Goal: Task Accomplishment & Management: Use online tool/utility

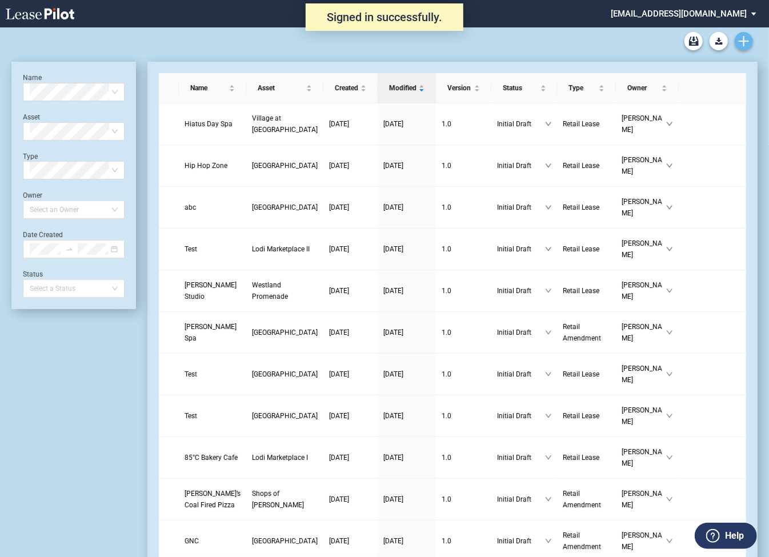
click at [745, 44] on icon "Create new document" at bounding box center [744, 41] width 10 height 10
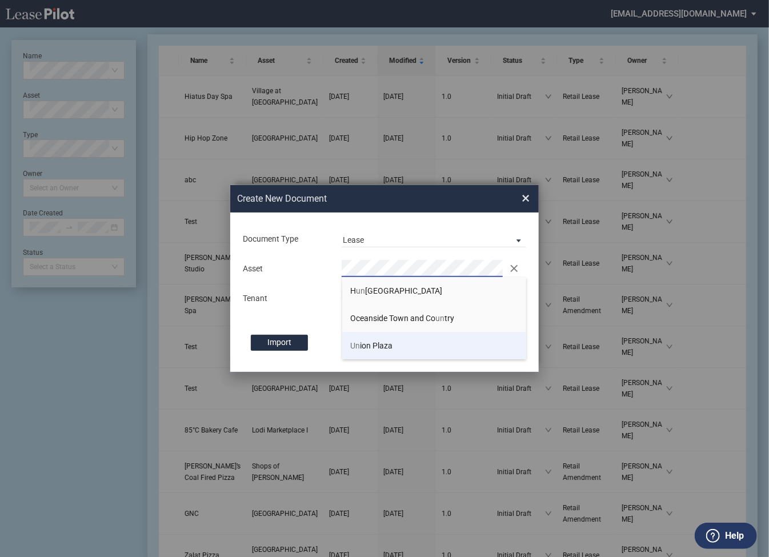
click at [375, 342] on span "Un ion Plaza" at bounding box center [372, 345] width 42 height 9
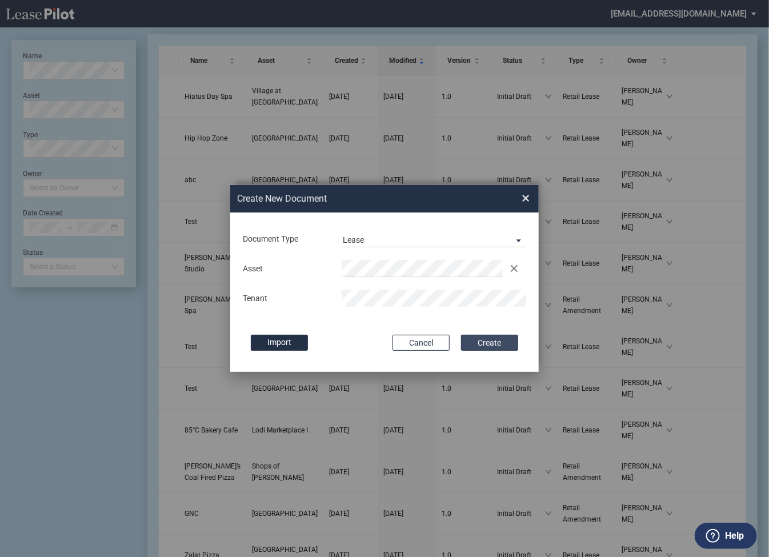
click at [504, 346] on button "Create" at bounding box center [489, 343] width 57 height 16
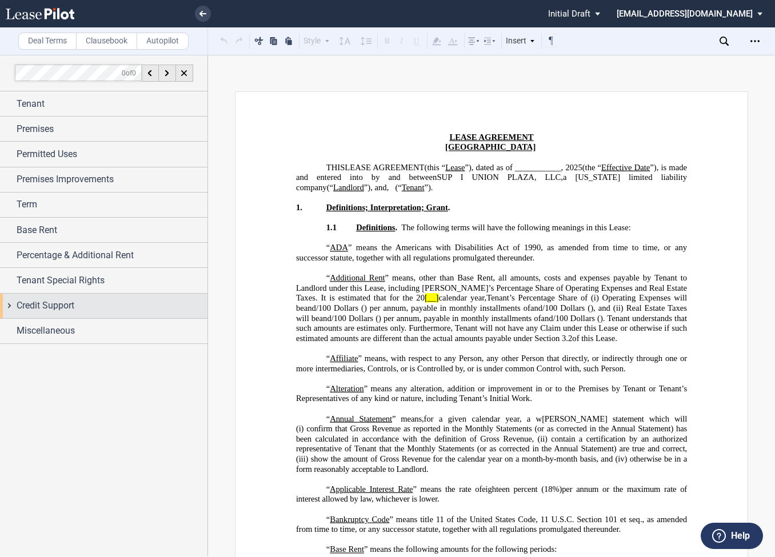
click at [15, 304] on div "Credit Support" at bounding box center [103, 306] width 207 height 25
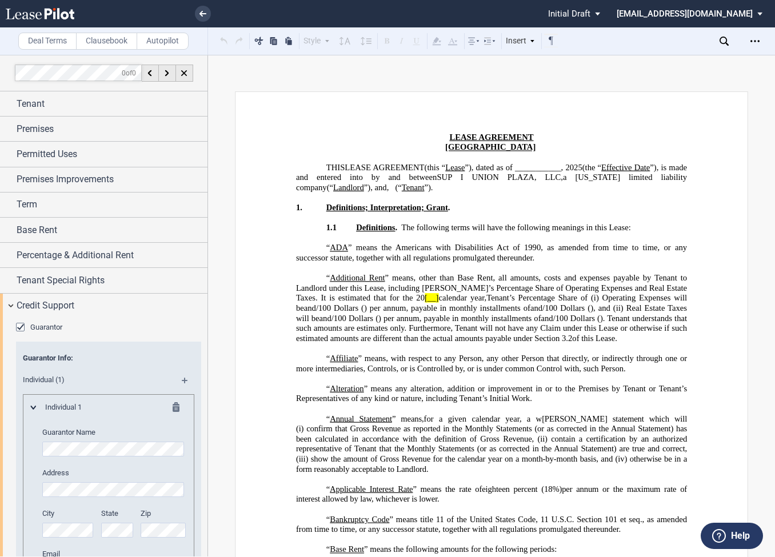
scroll to position [117, 0]
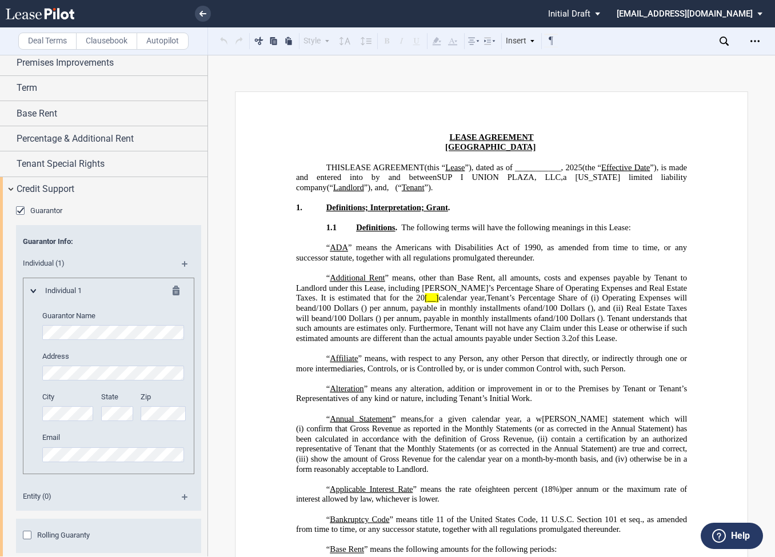
click at [17, 210] on div "Guarantor" at bounding box center [21, 211] width 11 height 11
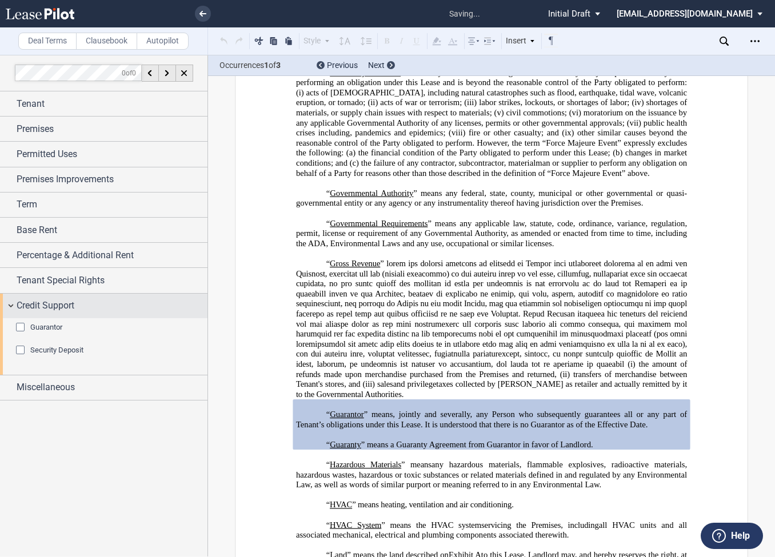
scroll to position [1445, 0]
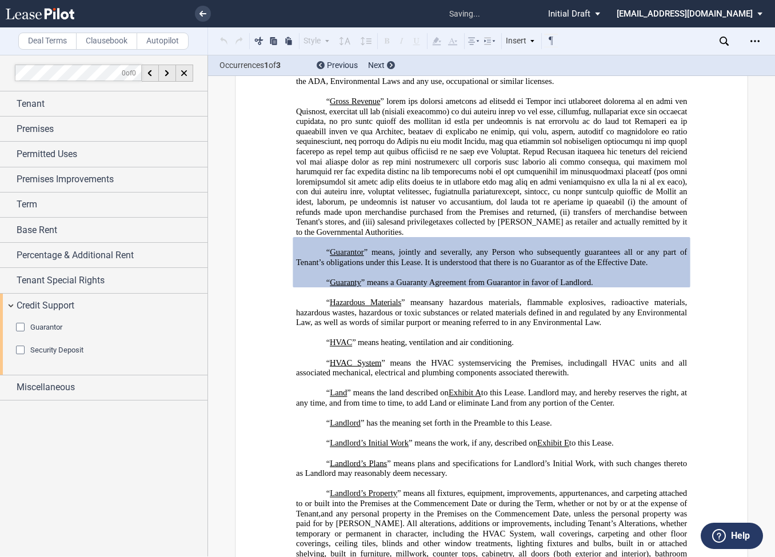
click at [21, 323] on div "Guarantor" at bounding box center [21, 328] width 11 height 11
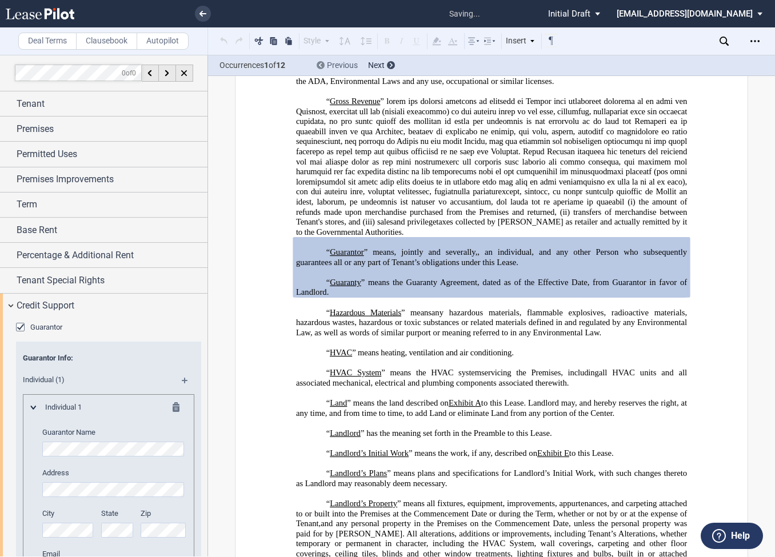
click at [320, 65] on icon at bounding box center [320, 65] width 3 height 5
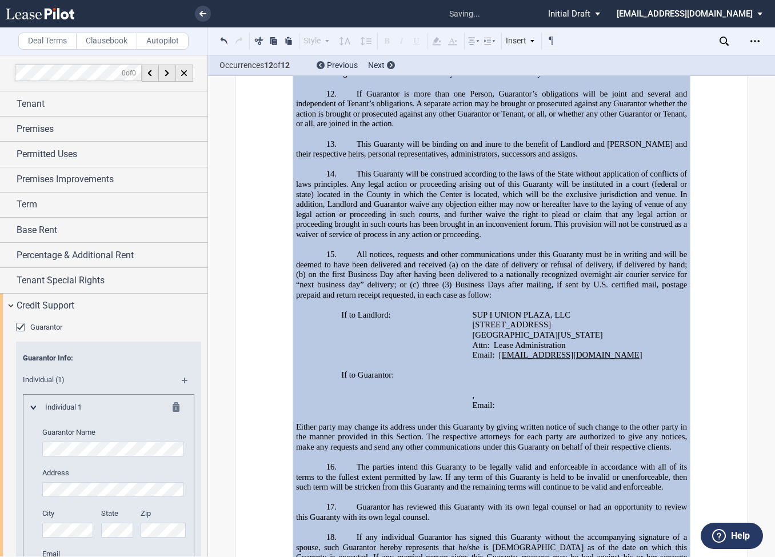
scroll to position [23237, 0]
click at [724, 38] on icon at bounding box center [723, 41] width 9 height 9
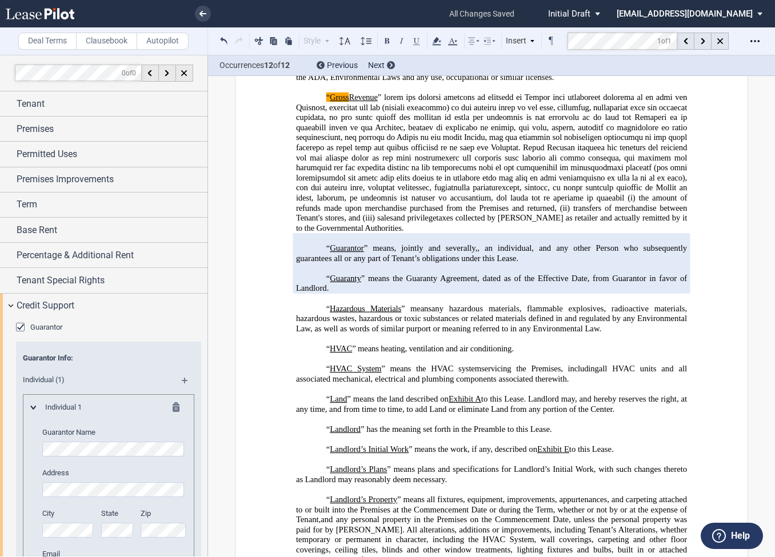
scroll to position [1285, 0]
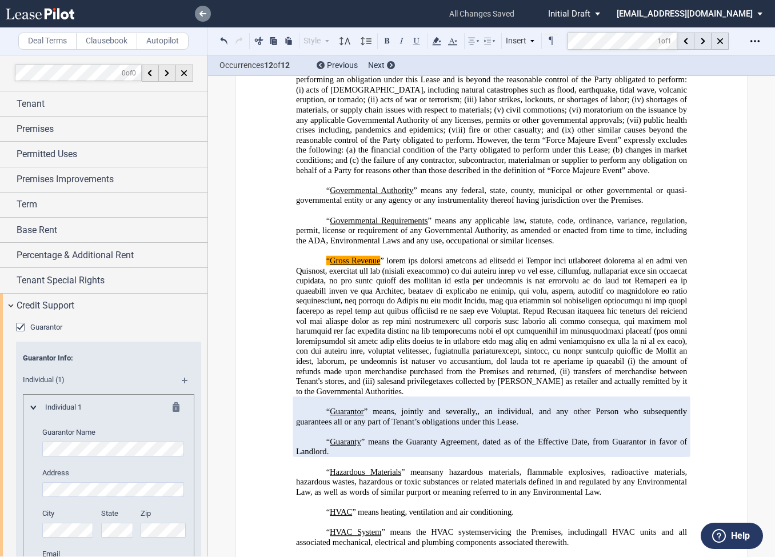
click at [205, 14] on icon at bounding box center [202, 14] width 7 height 6
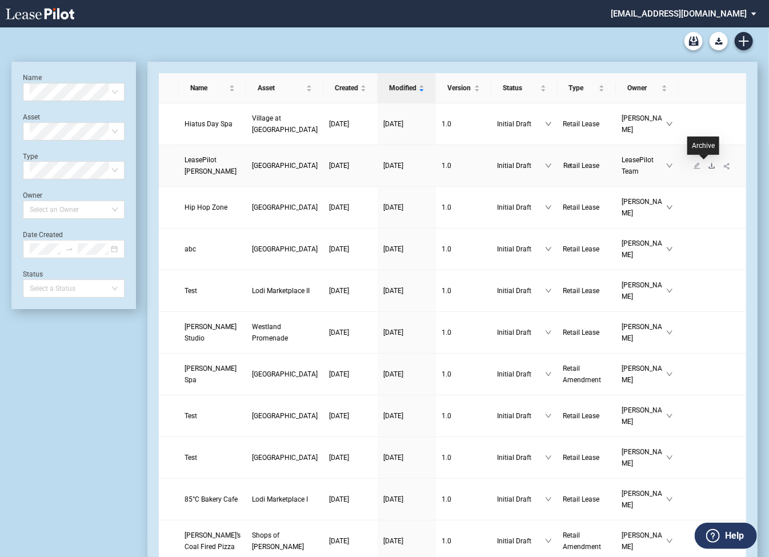
click at [708, 166] on icon "download" at bounding box center [711, 165] width 7 height 7
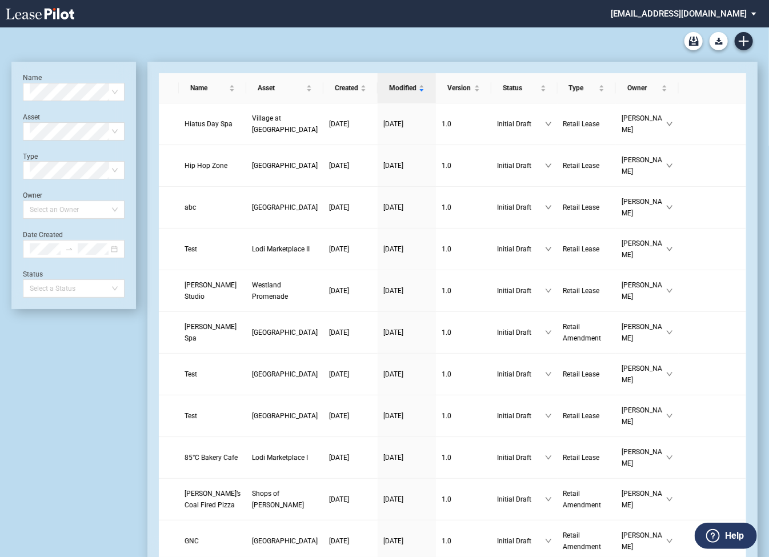
click at [743, 42] on icon "Create new document" at bounding box center [744, 41] width 10 height 10
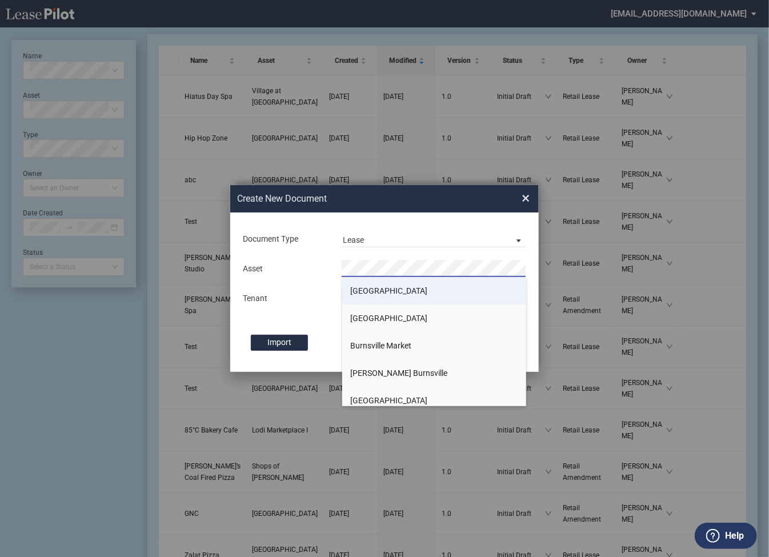
click at [371, 291] on span "[GEOGRAPHIC_DATA]" at bounding box center [389, 290] width 77 height 9
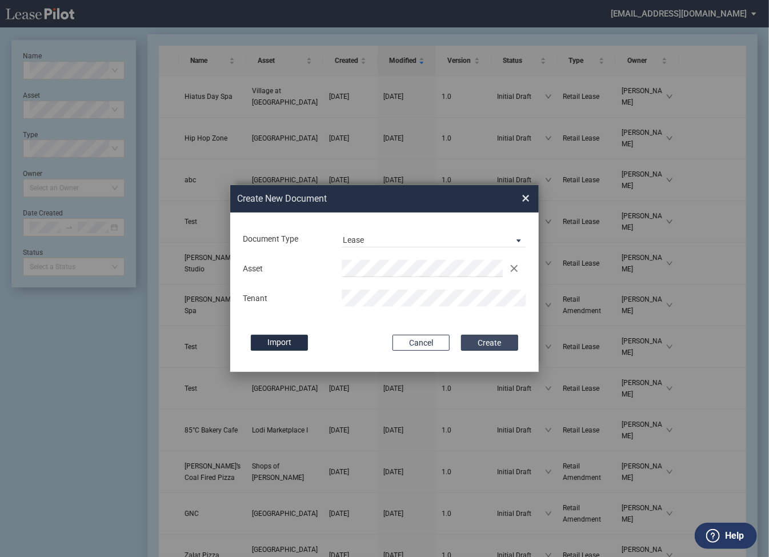
click at [478, 343] on button "Create" at bounding box center [489, 343] width 57 height 16
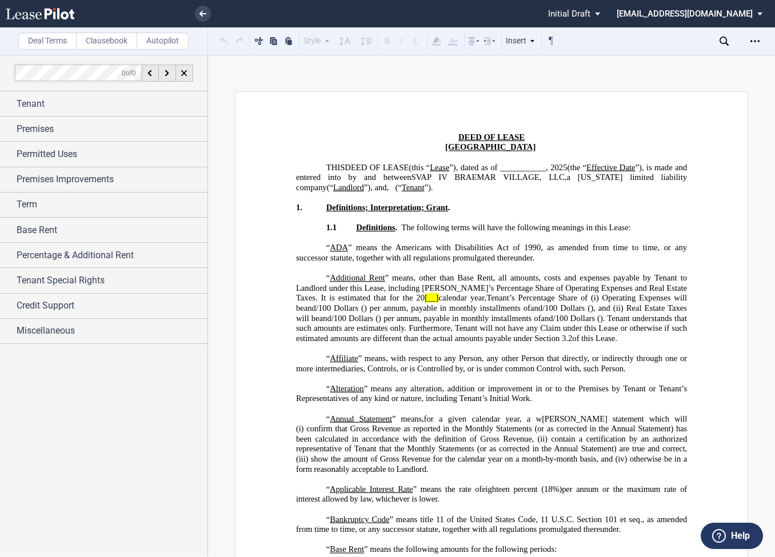
click at [724, 40] on icon at bounding box center [723, 41] width 9 height 9
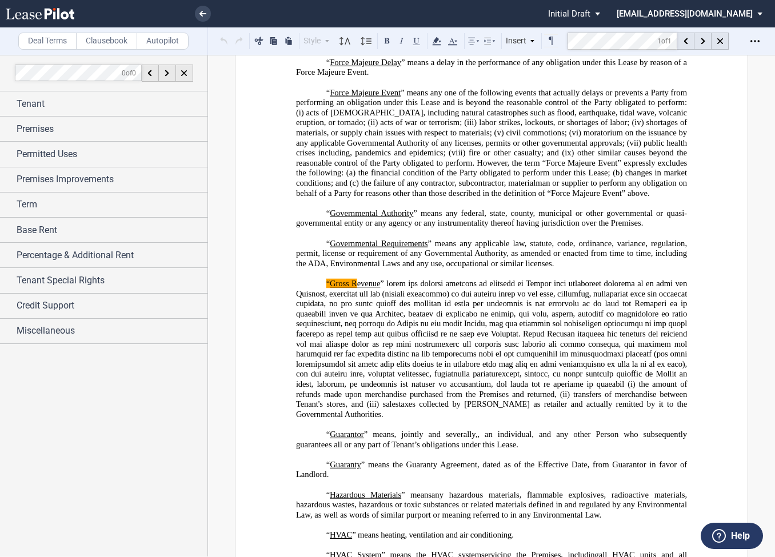
scroll to position [1285, 0]
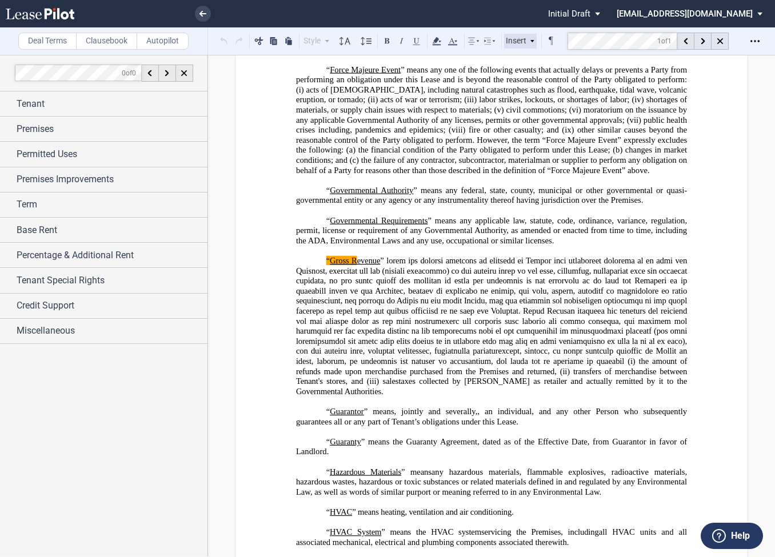
click at [515, 35] on md-toolbar "Deal Terms Clausebook Autopilot Style Normal 8pt 9pt 10pt 10.5pt 11pt 12pt 14pt…" at bounding box center [387, 41] width 775 height 28
click at [202, 17] on link at bounding box center [203, 14] width 16 height 16
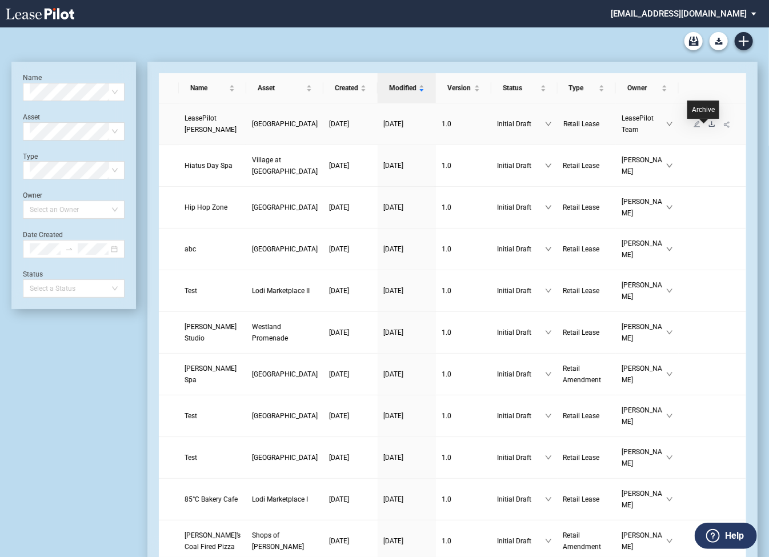
click at [708, 127] on icon "download" at bounding box center [711, 124] width 7 height 7
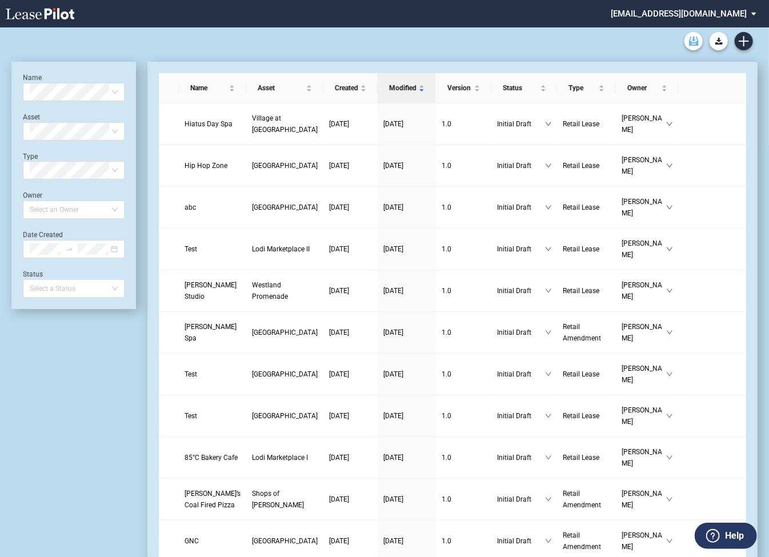
click at [694, 40] on use "Archive" at bounding box center [694, 41] width 10 height 9
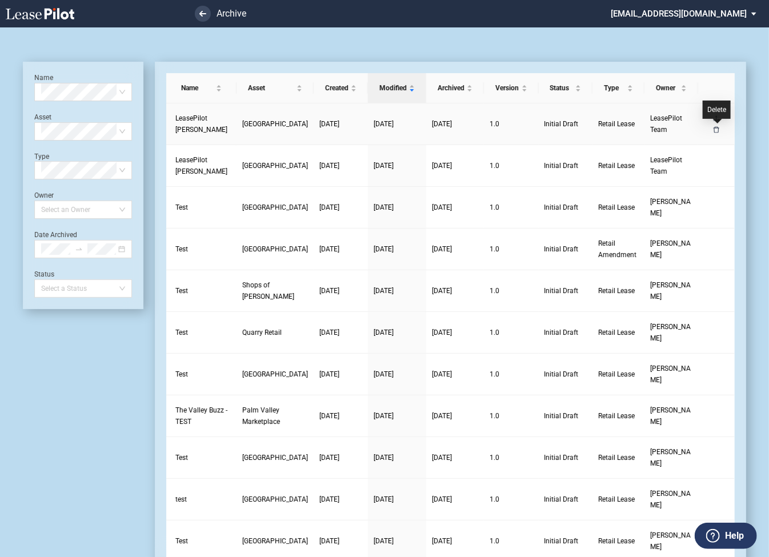
click at [716, 130] on icon "delete" at bounding box center [716, 129] width 7 height 7
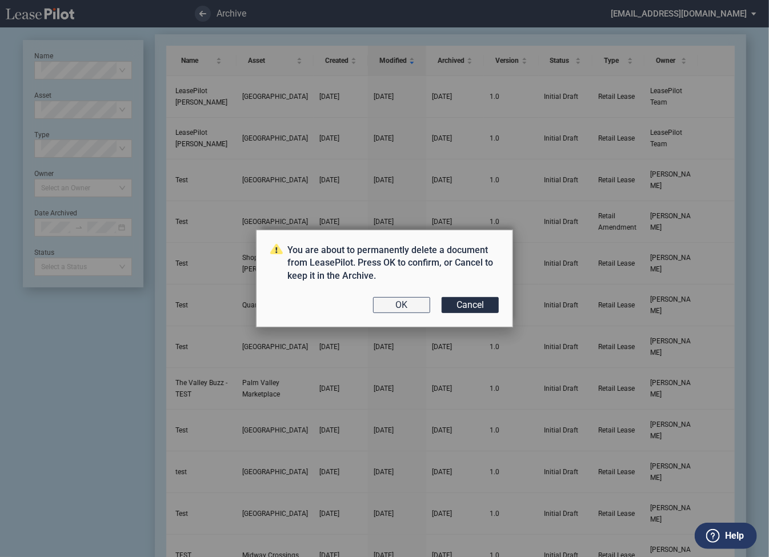
click at [404, 302] on button "OK" at bounding box center [401, 305] width 57 height 16
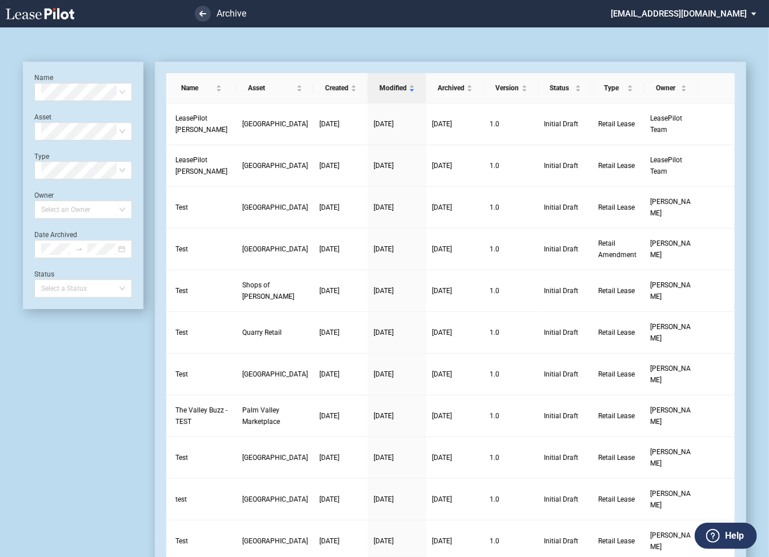
scroll to position [27, 0]
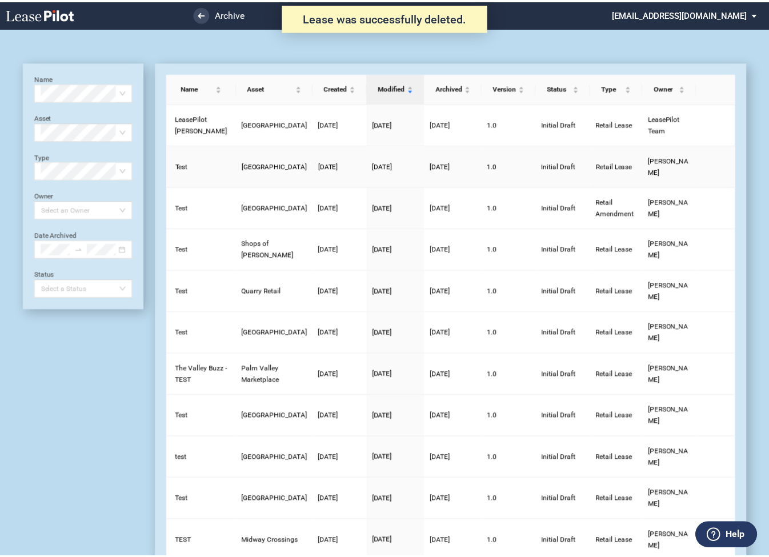
scroll to position [27, 0]
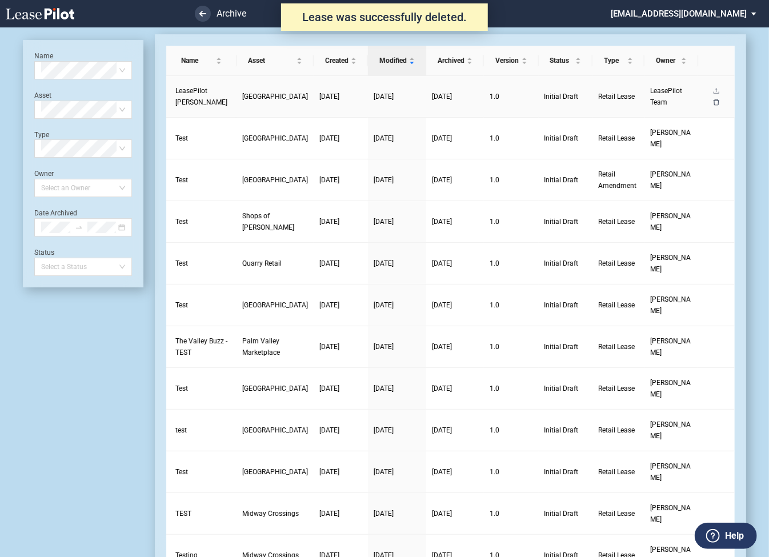
click at [720, 99] on icon "delete" at bounding box center [716, 102] width 7 height 7
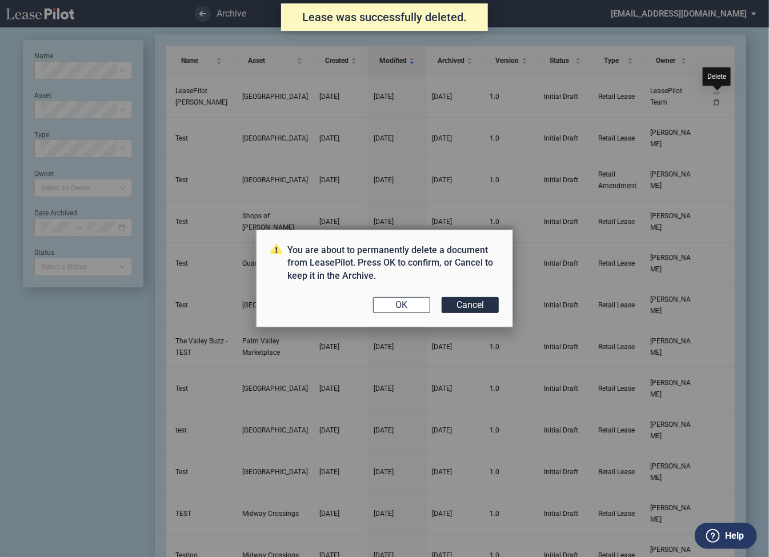
scroll to position [0, 0]
click at [406, 306] on button "OK" at bounding box center [401, 305] width 57 height 16
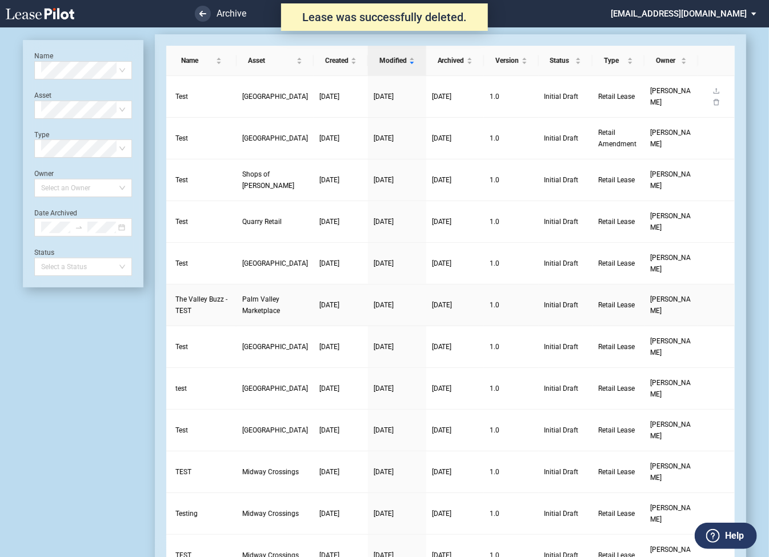
scroll to position [27, 0]
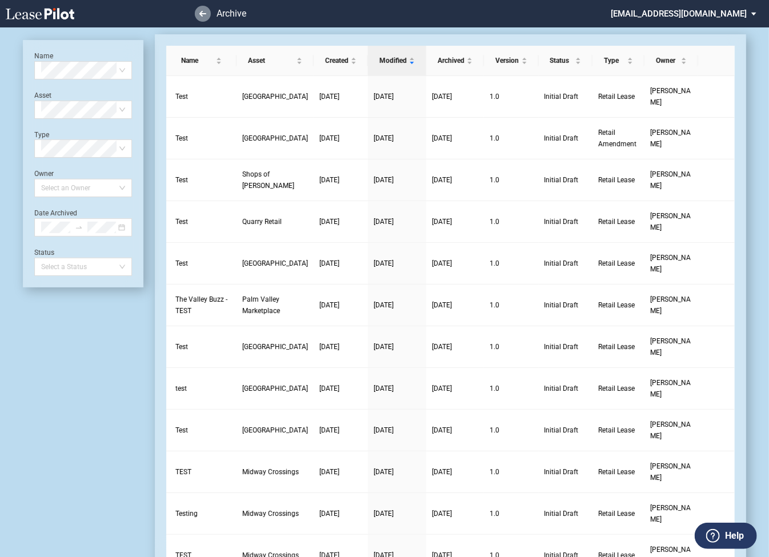
click at [201, 15] on use at bounding box center [202, 14] width 7 height 6
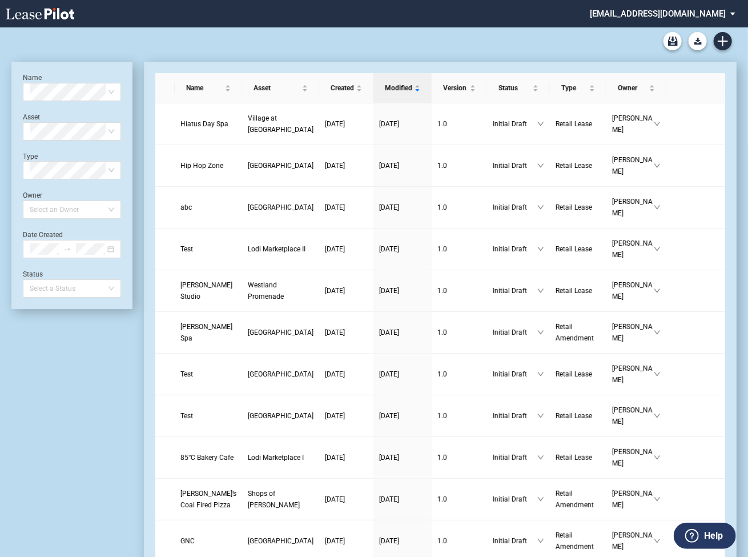
click at [661, 12] on md-select "sterling@leasepilot.co Super Admin Area Admin Area Settings Sign Out" at bounding box center [667, 13] width 157 height 26
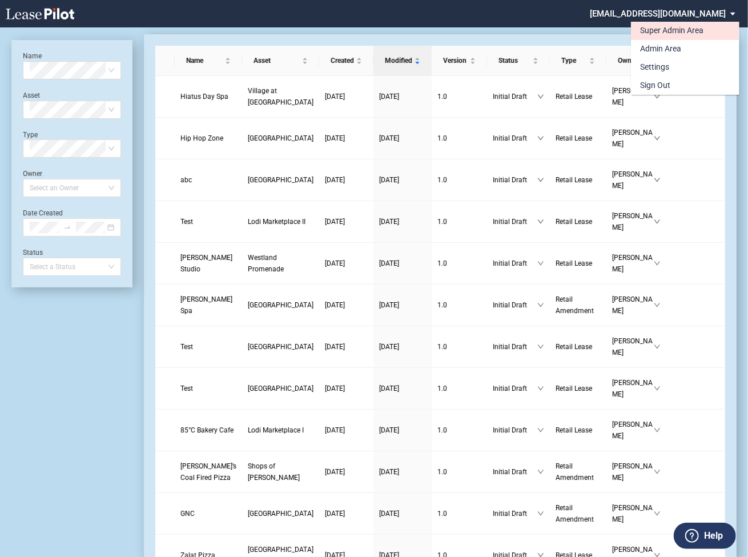
click at [656, 28] on div "Super Admin Area" at bounding box center [671, 30] width 63 height 11
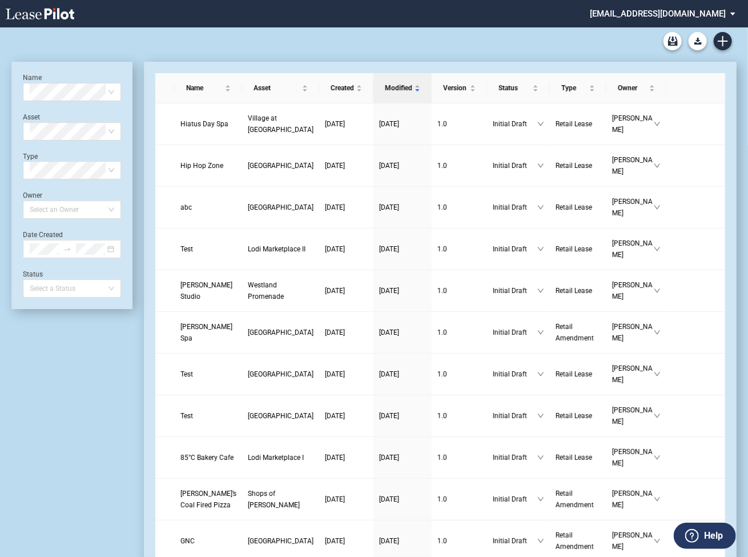
scroll to position [27, 0]
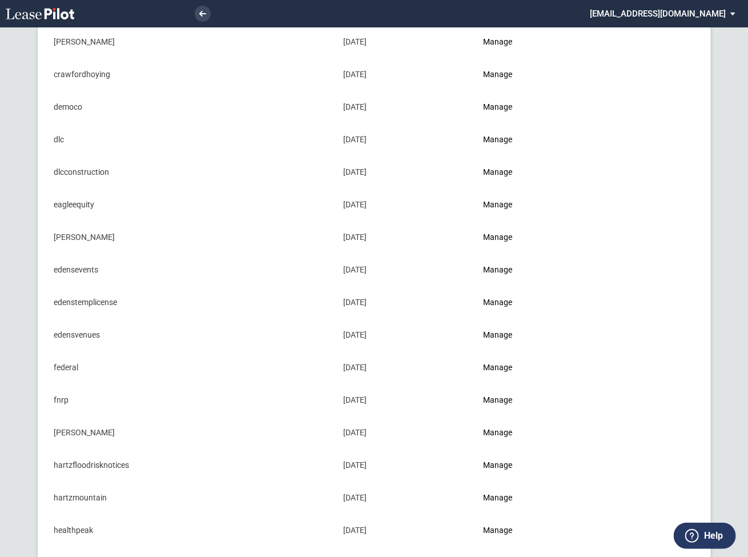
scroll to position [311, 0]
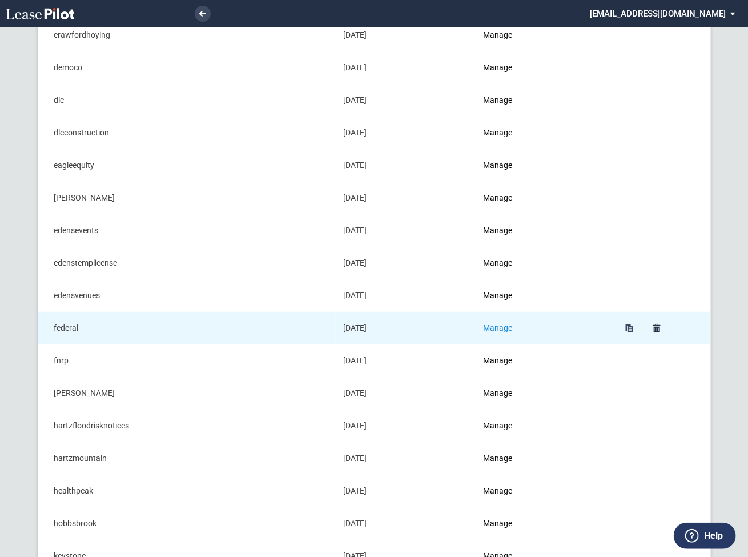
click at [511, 326] on link "Manage" at bounding box center [497, 327] width 29 height 9
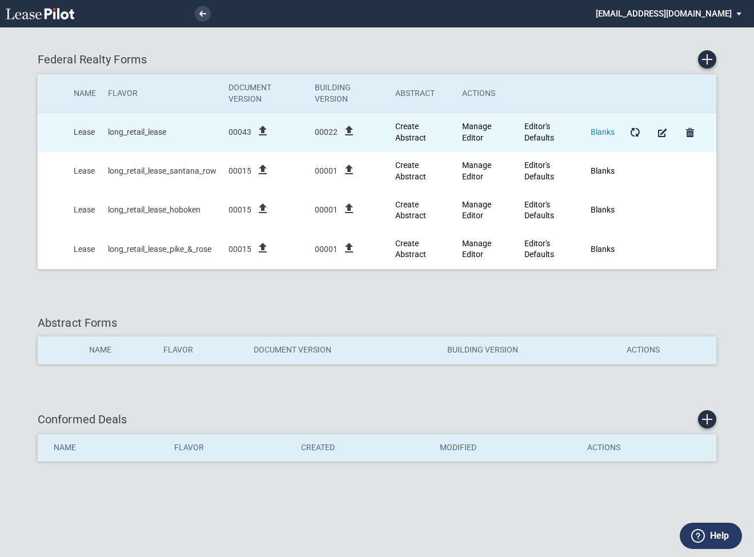
click at [602, 131] on link "Blanks" at bounding box center [603, 131] width 24 height 9
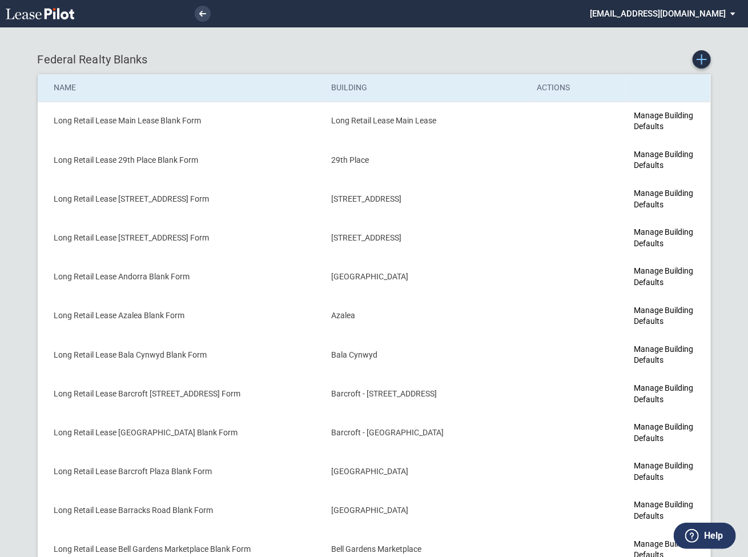
click at [701, 63] on icon "Create new Blank Form" at bounding box center [702, 59] width 10 height 10
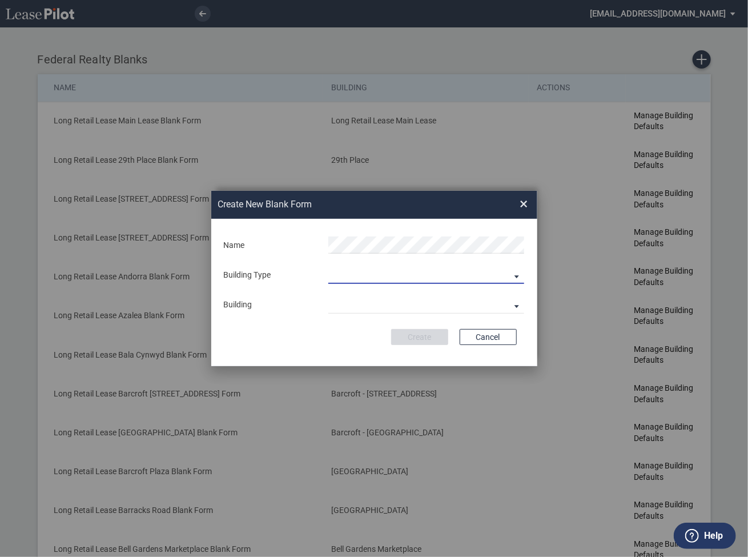
click at [372, 271] on md-select "Building Predefined Empty Building New Empty Building" at bounding box center [426, 275] width 196 height 17
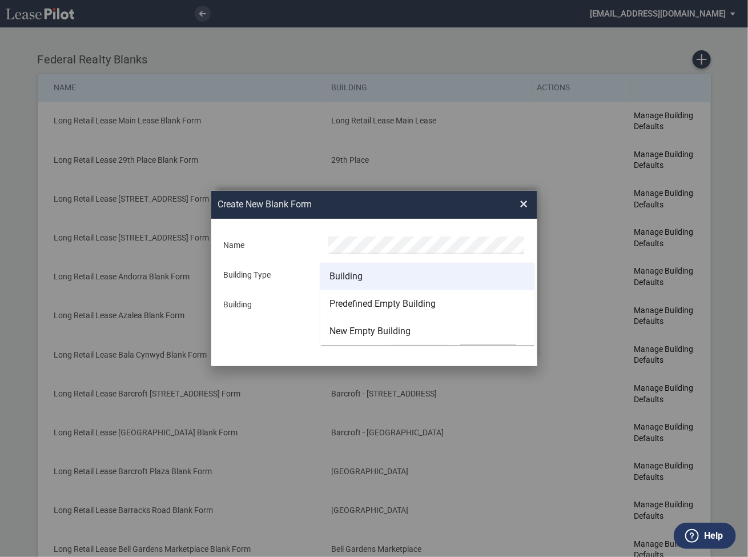
click at [357, 277] on div "Building" at bounding box center [346, 276] width 33 height 13
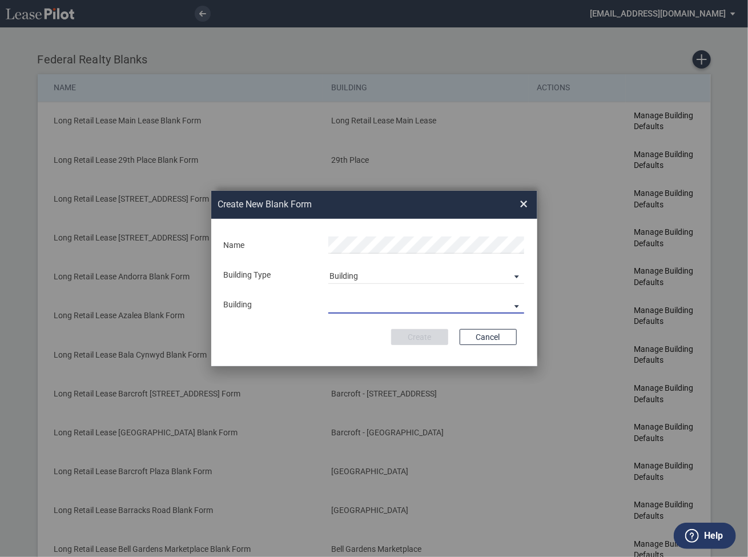
click at [356, 306] on md-select "29th Place 6464 Lincolnia Avenue 7770 Richmond Highway Andorra Azalea Bala Cynw…" at bounding box center [426, 304] width 196 height 17
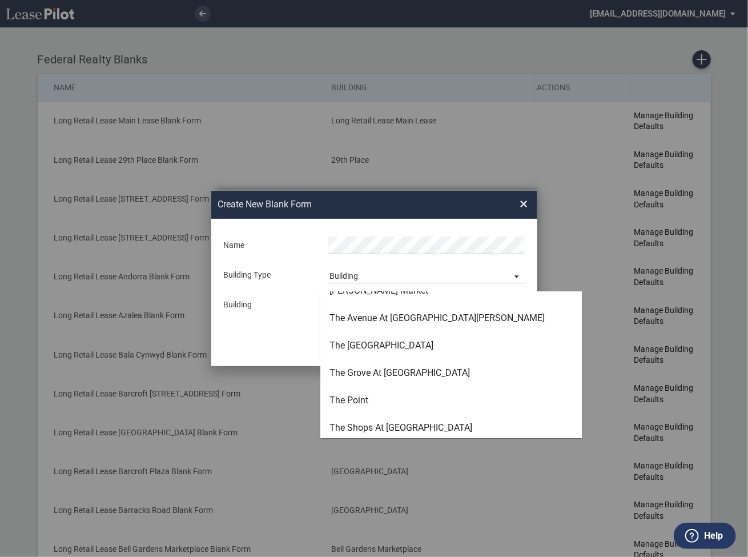
scroll to position [3115, 0]
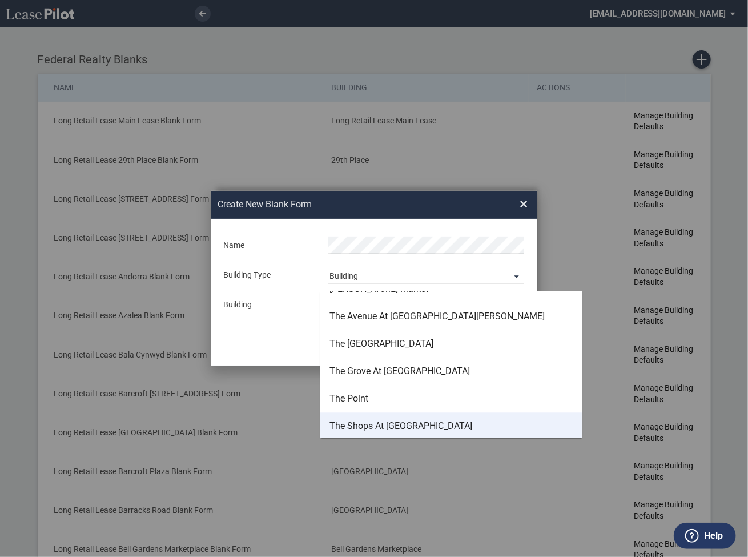
click at [359, 422] on div "The Shops At [GEOGRAPHIC_DATA]" at bounding box center [401, 426] width 143 height 13
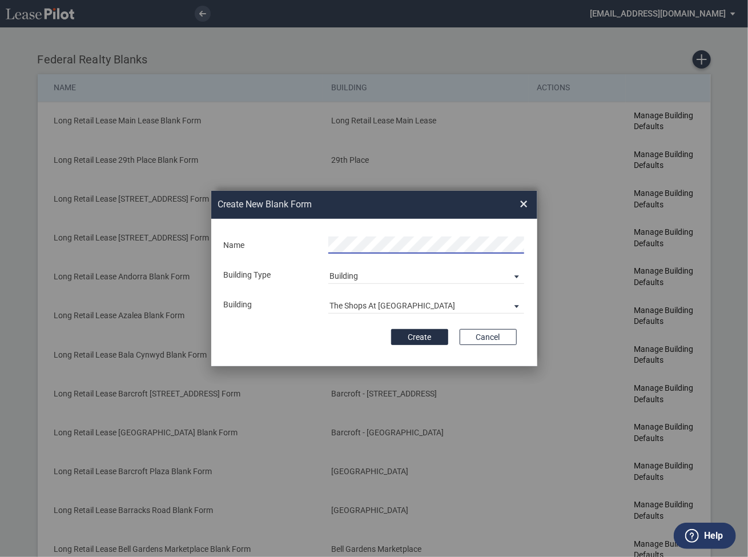
scroll to position [0, 30]
click at [416, 333] on button "Create" at bounding box center [419, 337] width 57 height 16
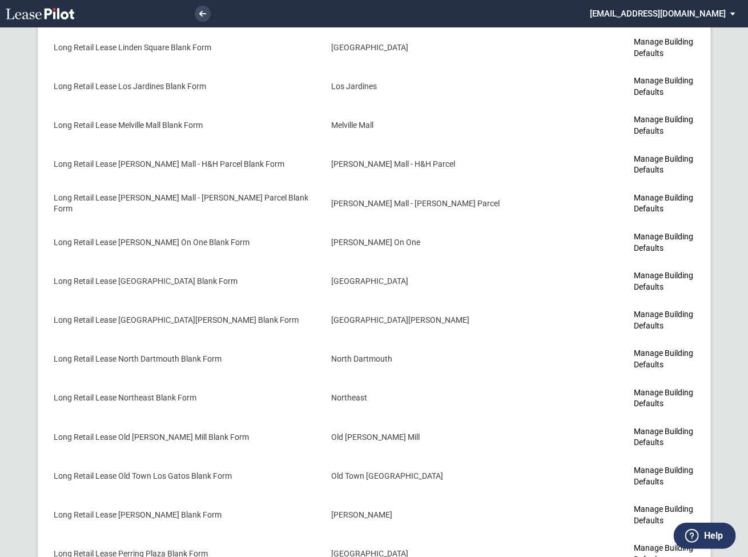
scroll to position [3363, 0]
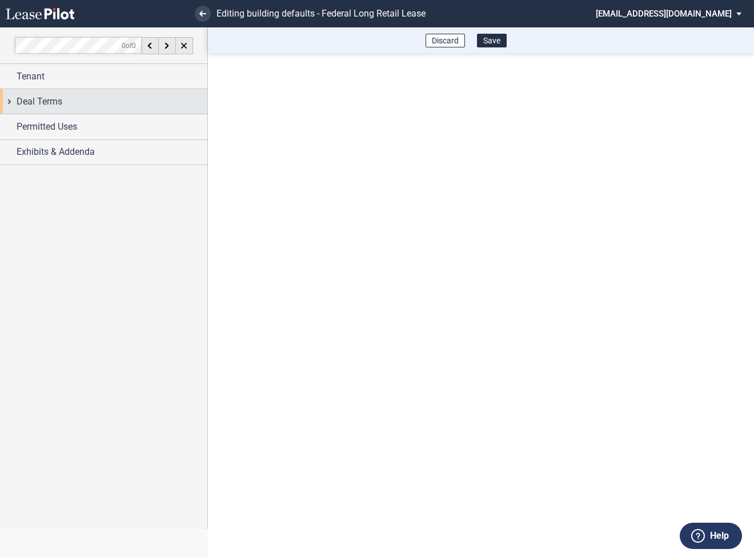
click at [14, 104] on div "Deal Terms" at bounding box center [103, 101] width 207 height 25
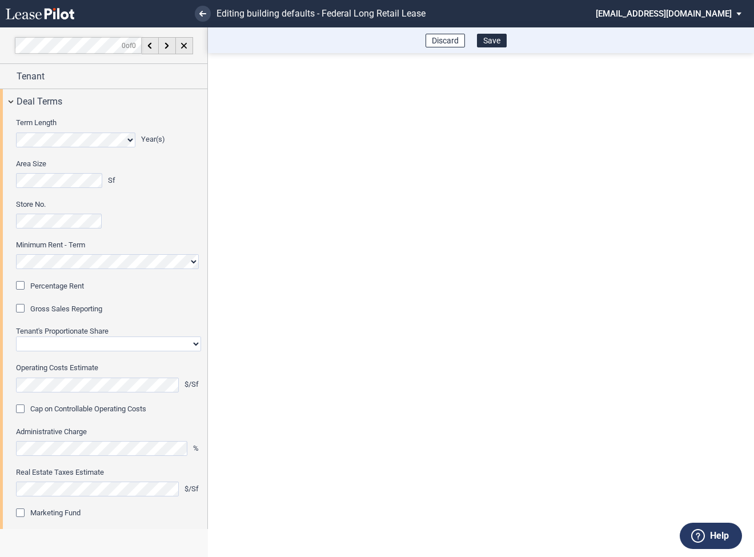
click at [23, 288] on div "Percentage Rent" at bounding box center [21, 286] width 11 height 11
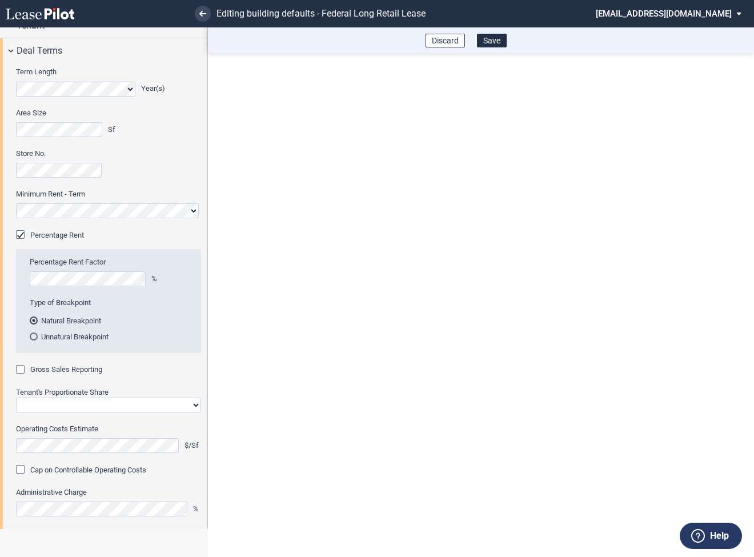
scroll to position [55, 0]
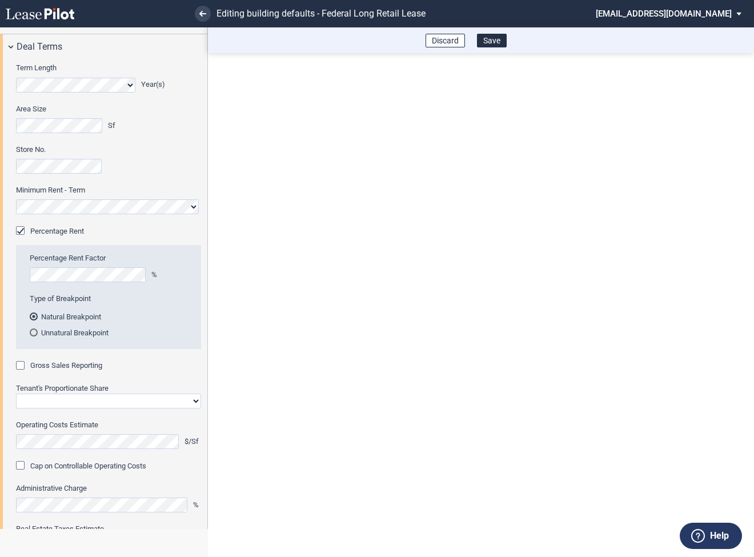
click at [23, 366] on div "Gross Sales Reporting" at bounding box center [21, 366] width 11 height 11
click at [40, 397] on select "Straight GLA Net Major" at bounding box center [108, 401] width 185 height 15
select select "straight GLA"
click at [16, 394] on select "Straight GLA Net Major" at bounding box center [108, 401] width 185 height 15
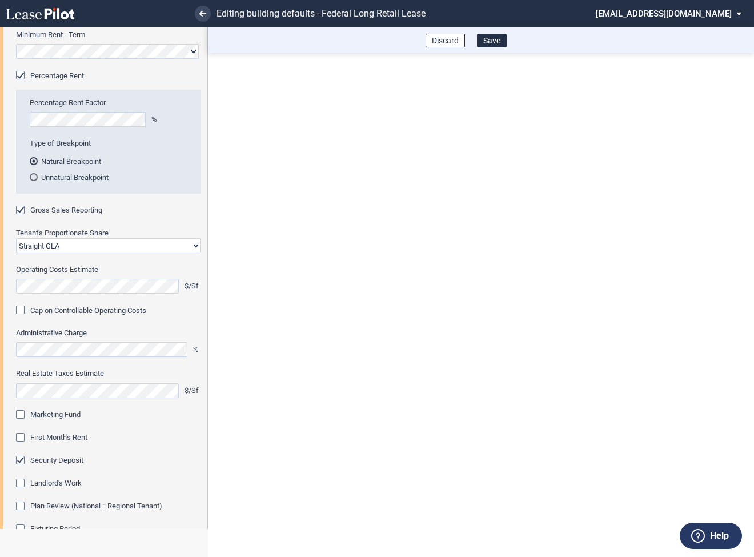
scroll to position [214, 0]
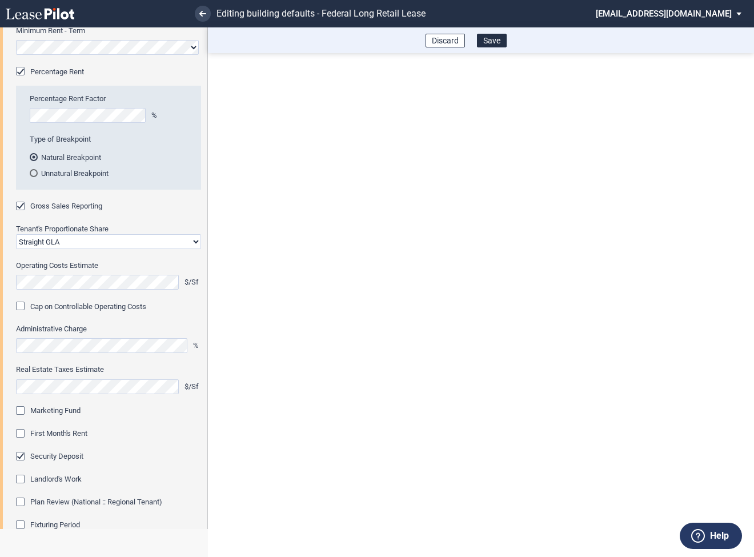
click at [26, 410] on div "Marketing Fund" at bounding box center [21, 411] width 11 height 11
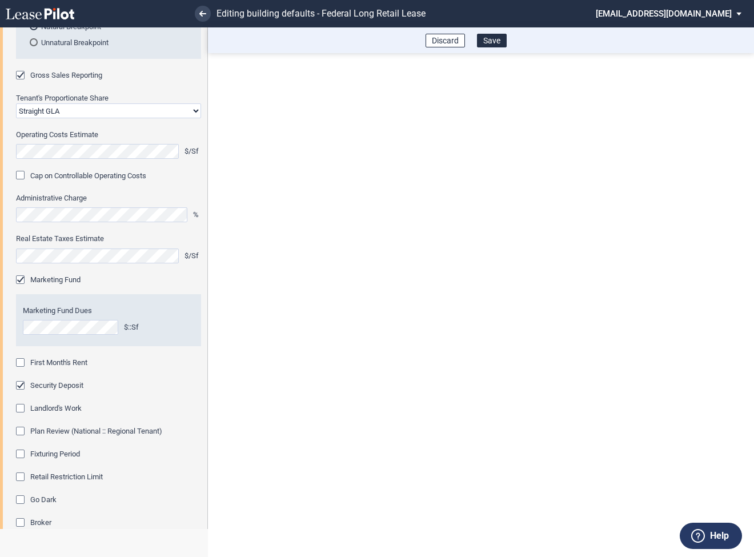
scroll to position [357, 0]
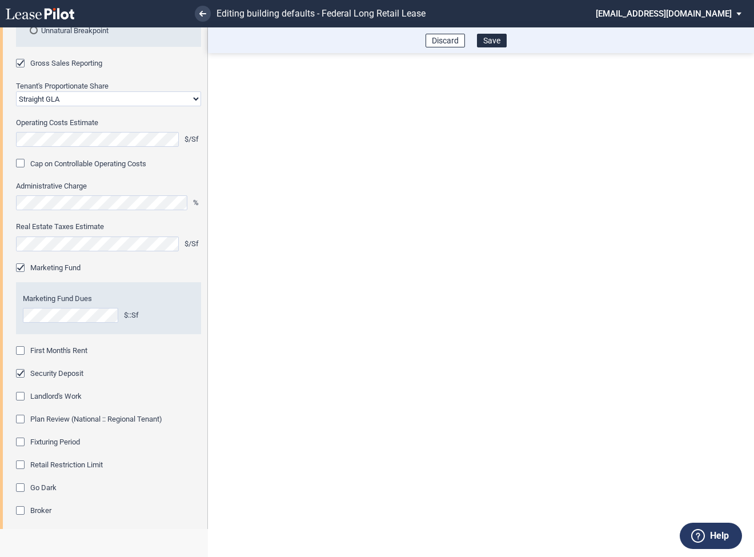
click at [23, 351] on div "First Month's Rent" at bounding box center [21, 351] width 11 height 11
click at [20, 442] on div "Fixturing Period" at bounding box center [21, 443] width 11 height 11
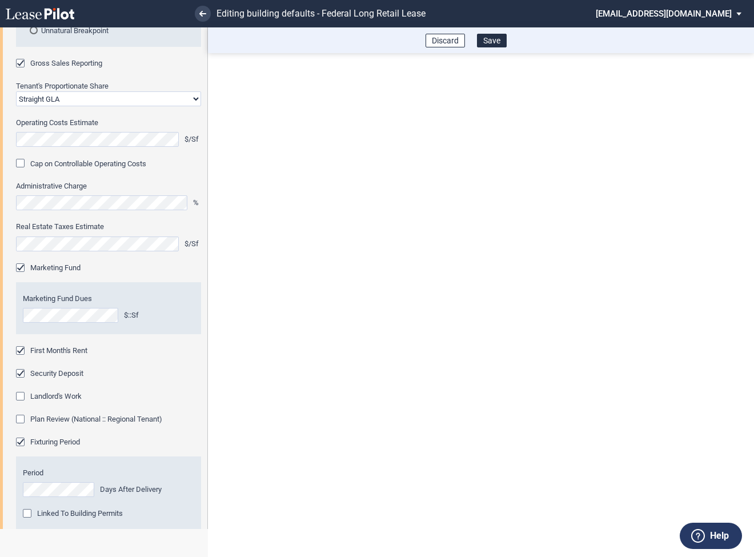
scroll to position [407, 0]
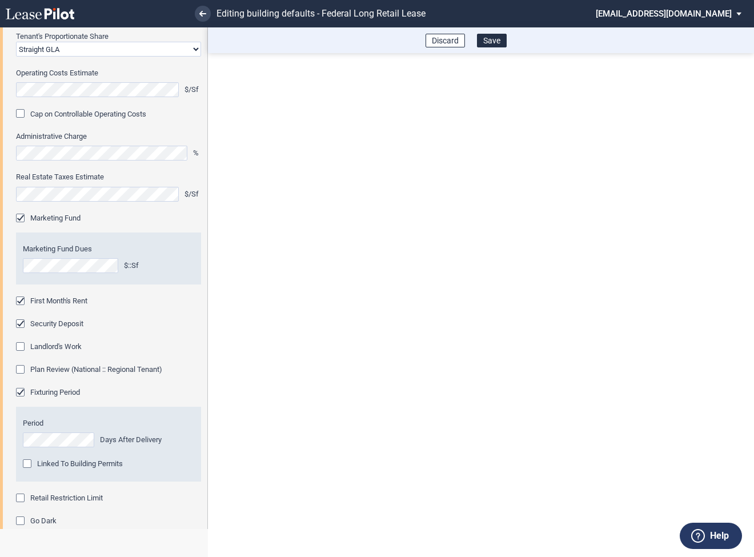
click at [21, 496] on div "Retail Restriction Limit" at bounding box center [21, 499] width 11 height 11
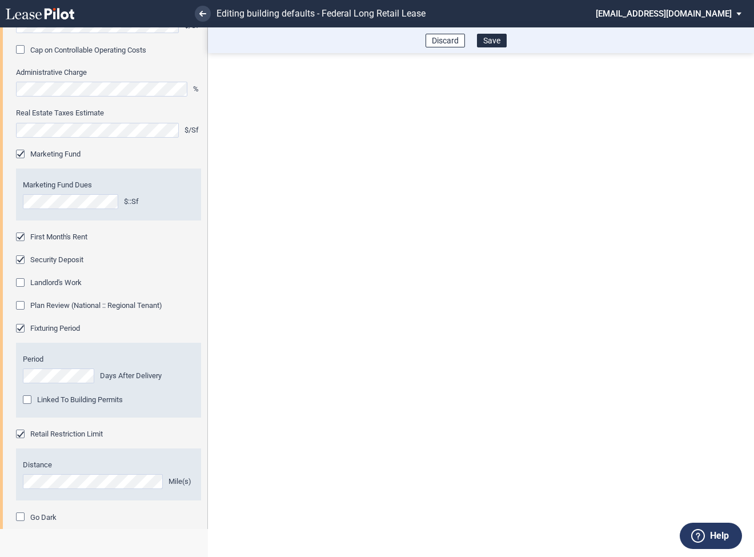
scroll to position [602, 0]
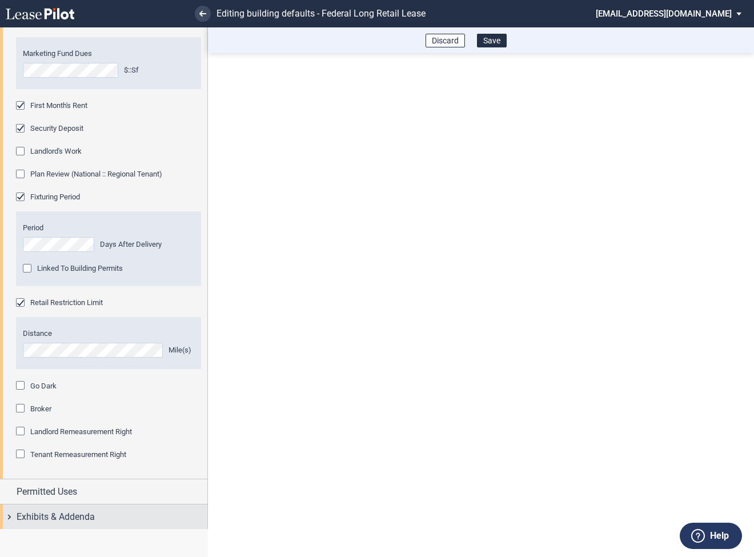
click at [13, 514] on div "Exhibits & Addenda" at bounding box center [103, 516] width 207 height 25
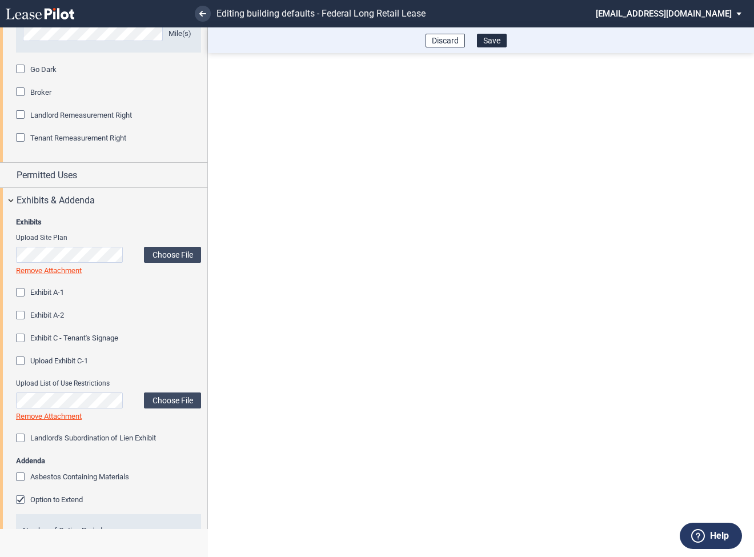
scroll to position [992, 0]
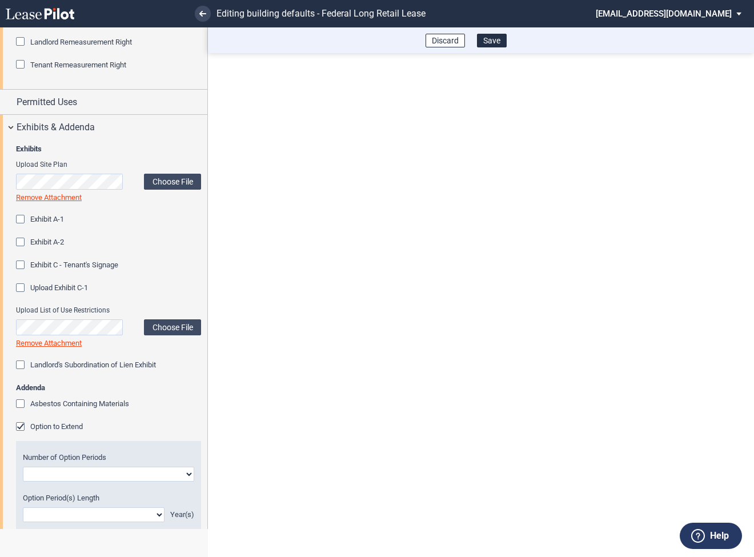
click at [19, 426] on div "Option to Extend" at bounding box center [21, 427] width 11 height 11
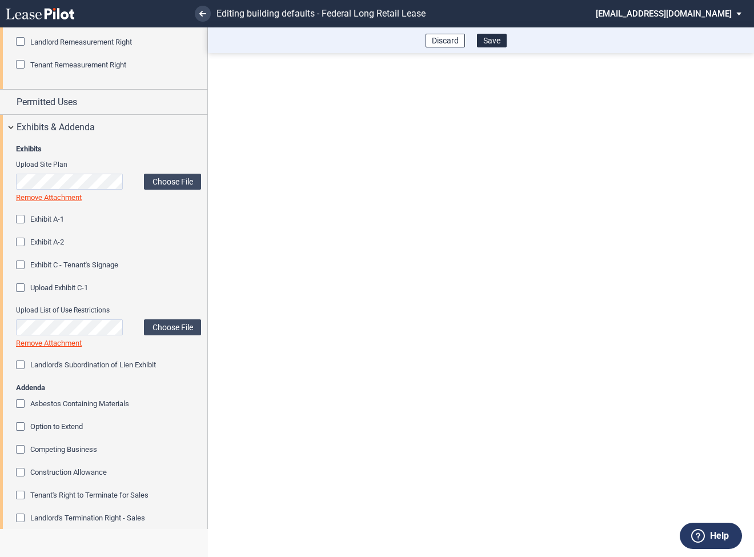
scroll to position [1181, 0]
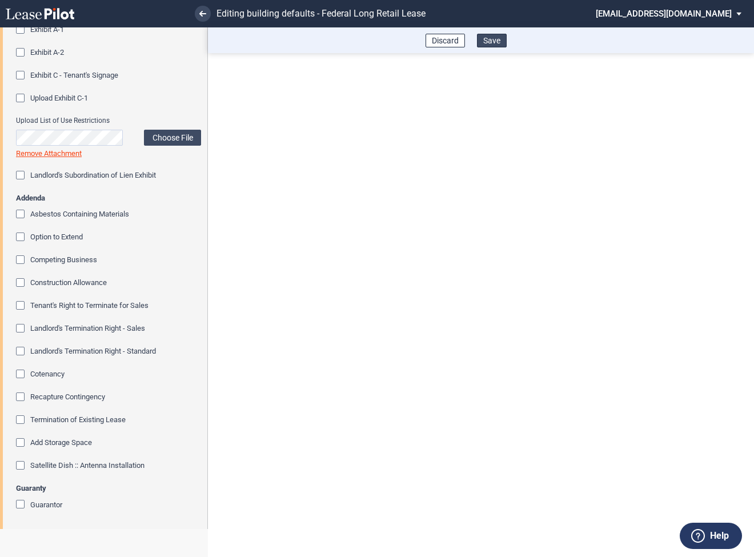
click at [490, 41] on button "Save" at bounding box center [492, 41] width 30 height 14
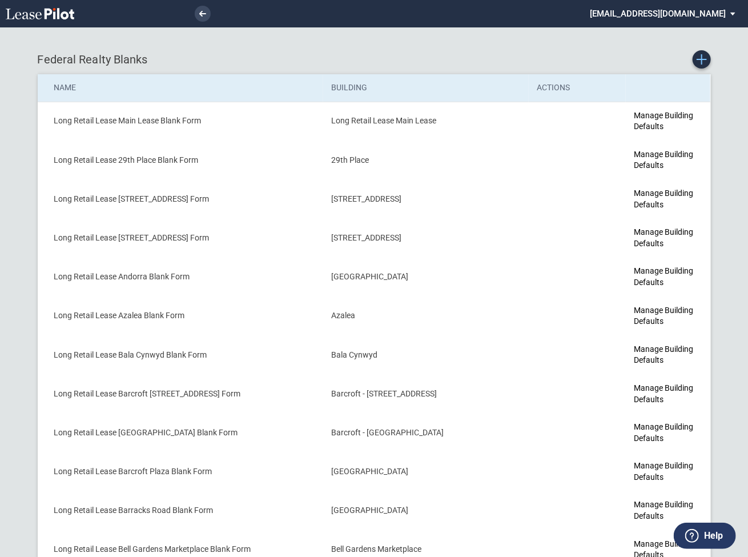
click at [703, 63] on icon "Create new Blank Form" at bounding box center [702, 59] width 10 height 10
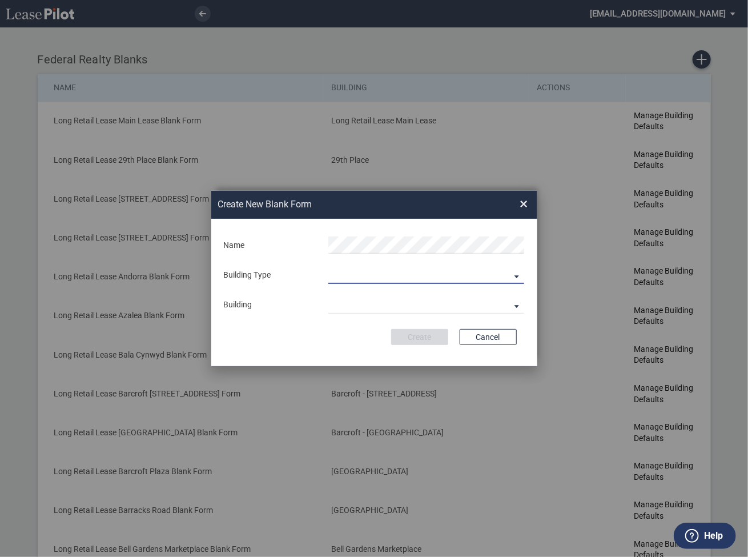
click at [380, 272] on md-select "Building Predefined Empty Building New Empty Building" at bounding box center [426, 275] width 196 height 17
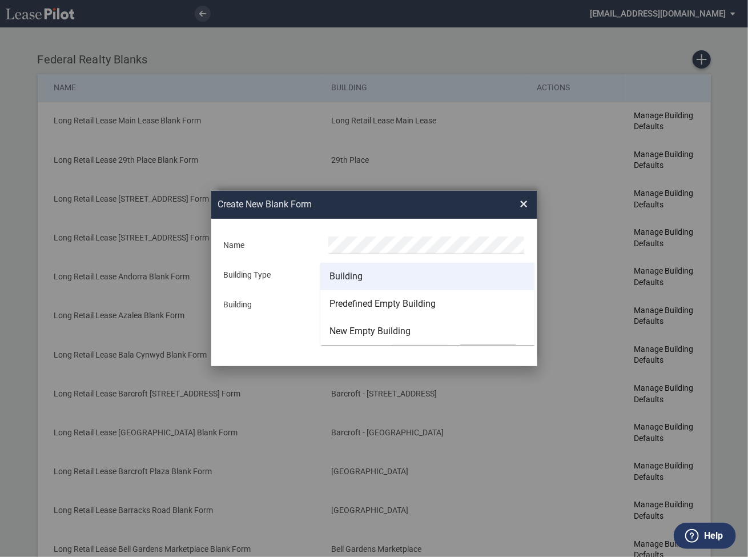
click at [358, 272] on div "Building" at bounding box center [346, 276] width 33 height 13
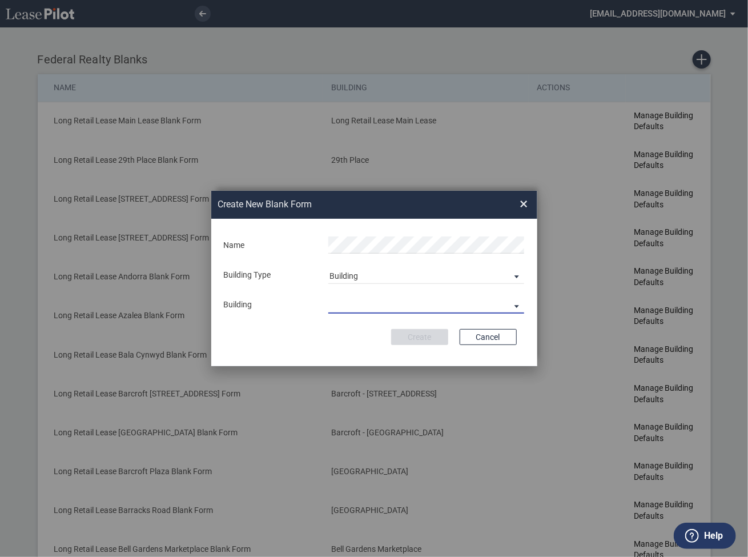
click at [356, 310] on md-select "29th Place 6464 Lincolnia Avenue 7770 Richmond Highway Andorra Azalea Bala Cynw…" at bounding box center [426, 304] width 196 height 17
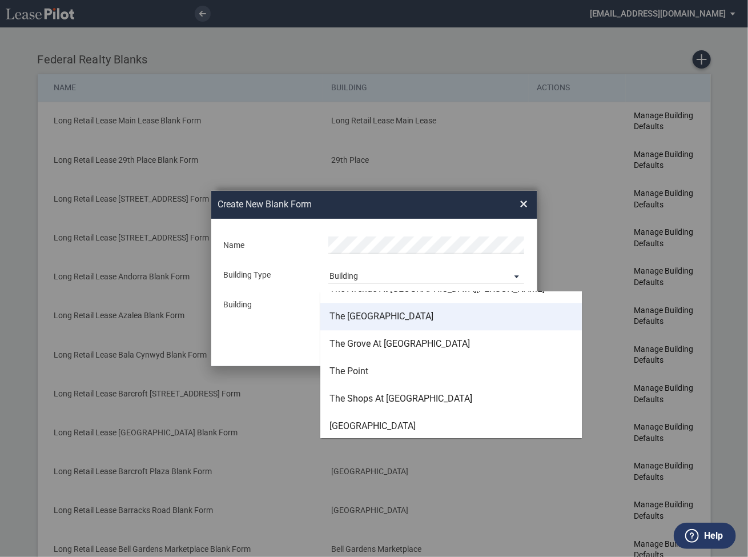
scroll to position [3144, 0]
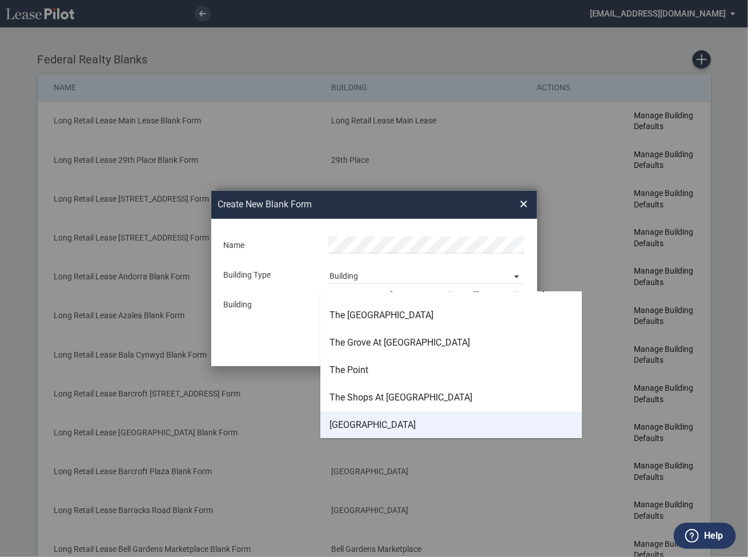
click at [361, 423] on div "Tower Shopping Center" at bounding box center [373, 425] width 86 height 13
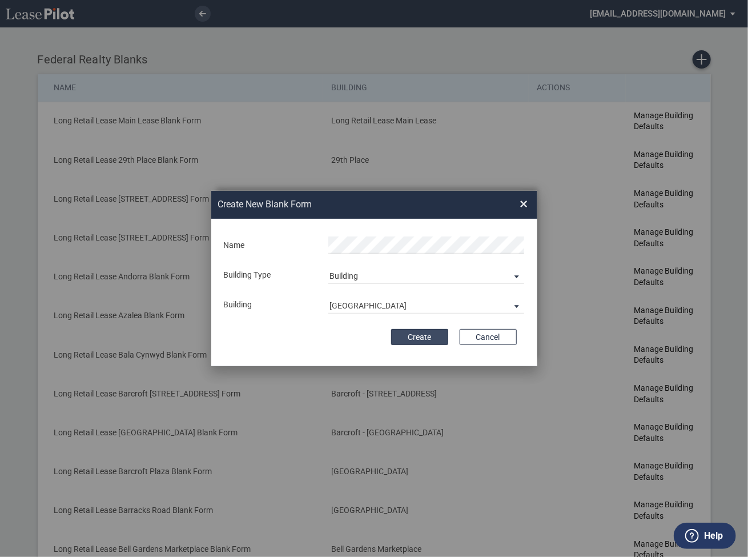
click at [423, 336] on button "Create" at bounding box center [419, 337] width 57 height 16
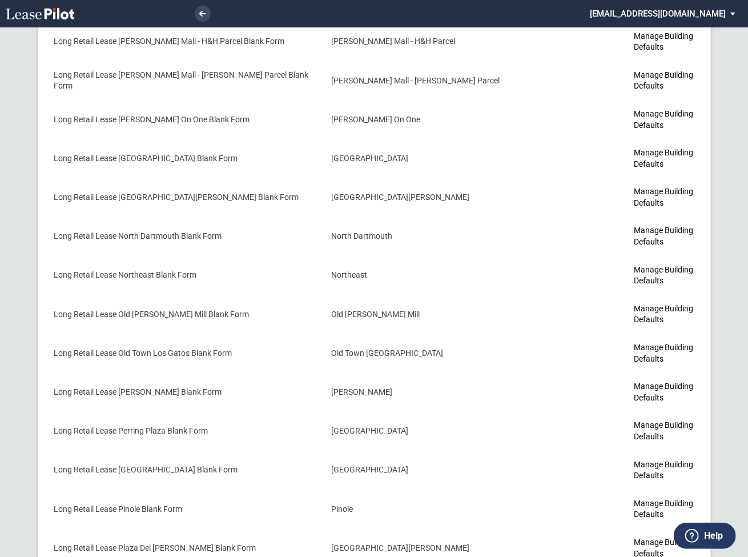
scroll to position [3396, 0]
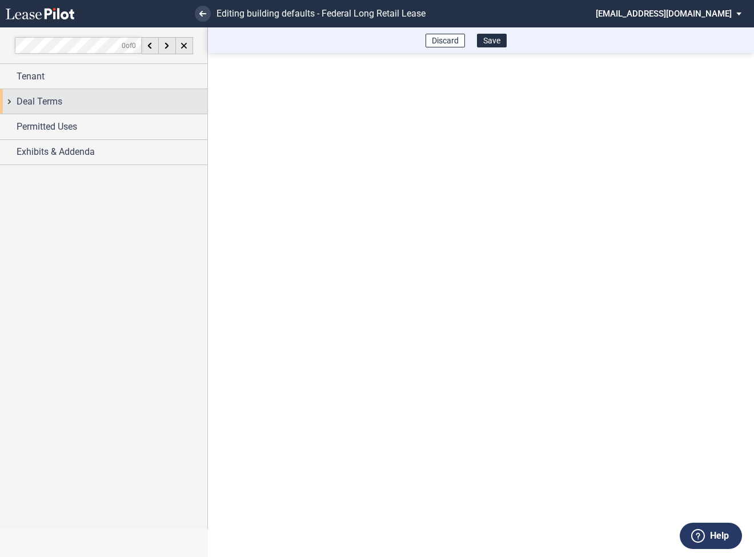
click at [12, 102] on div "Deal Terms" at bounding box center [103, 101] width 207 height 25
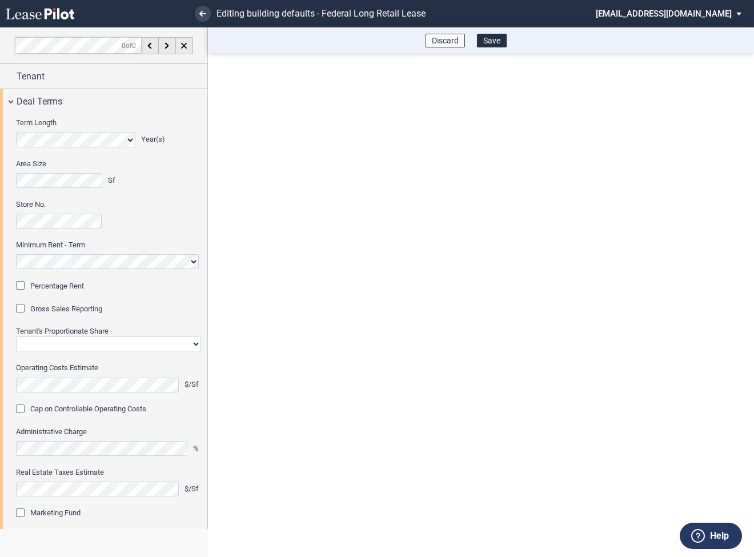
click at [25, 284] on div "Percentage Rent" at bounding box center [21, 286] width 11 height 11
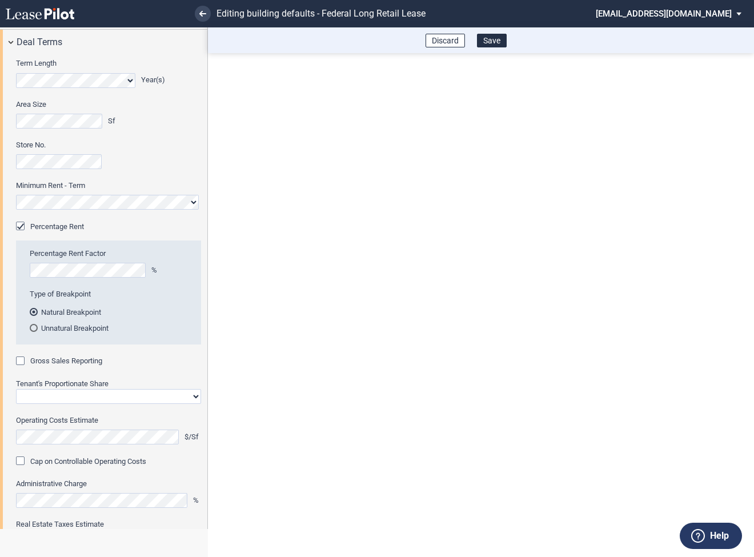
click at [18, 362] on div "Gross Sales Reporting" at bounding box center [21, 361] width 11 height 11
click at [35, 391] on select "Straight GLA Net Major" at bounding box center [108, 395] width 185 height 15
select select "straight GLA"
click at [16, 388] on select "Straight GLA Net Major" at bounding box center [108, 395] width 185 height 15
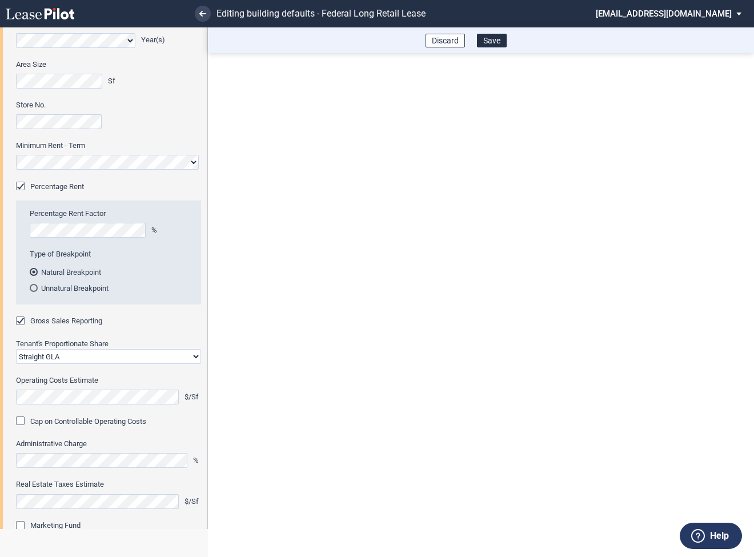
scroll to position [100, 0]
click at [40, 448] on div "Administrative Charge %" at bounding box center [108, 452] width 185 height 29
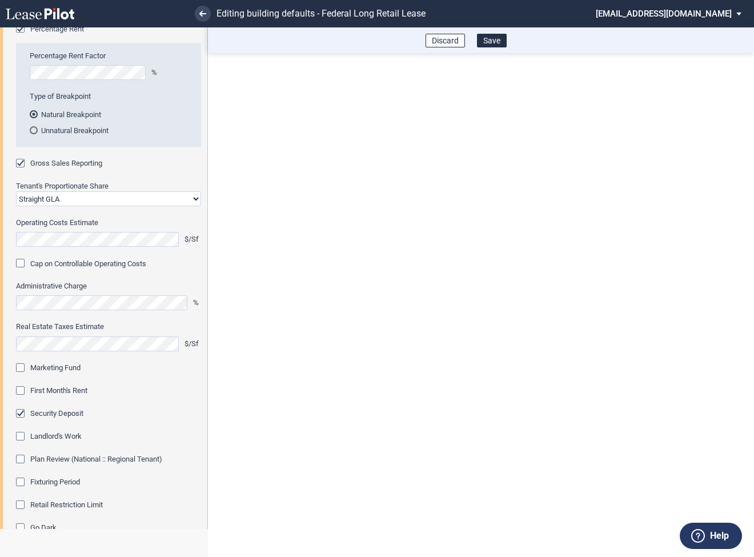
scroll to position [266, 0]
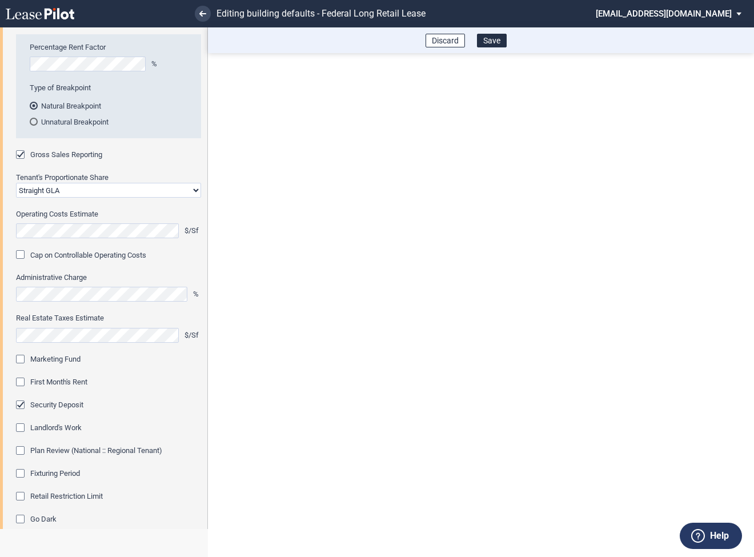
click at [16, 358] on div "Marketing Fund" at bounding box center [21, 360] width 11 height 11
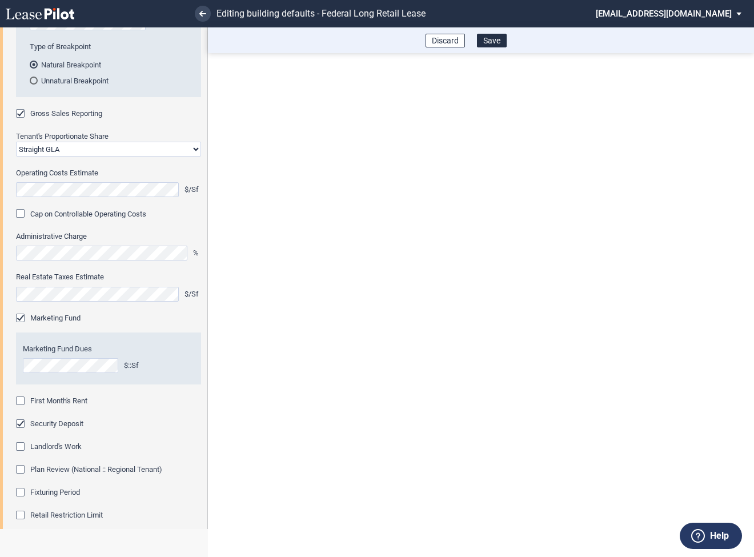
scroll to position [353, 0]
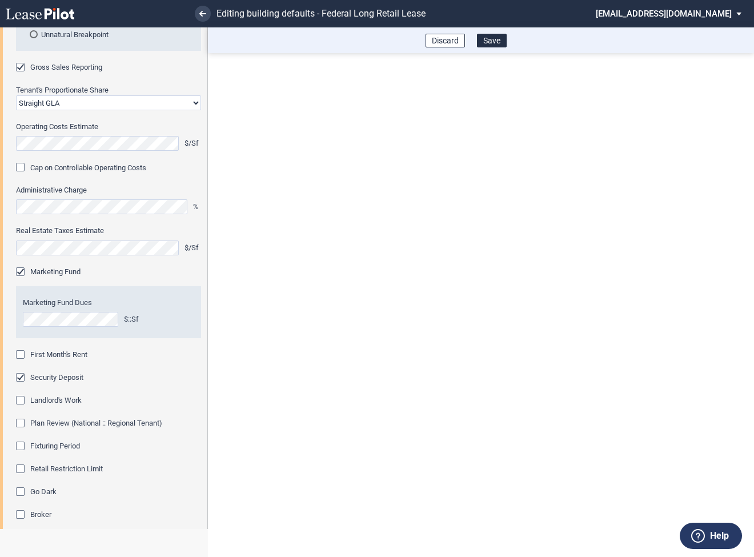
click at [22, 355] on div "First Month's Rent" at bounding box center [21, 355] width 11 height 11
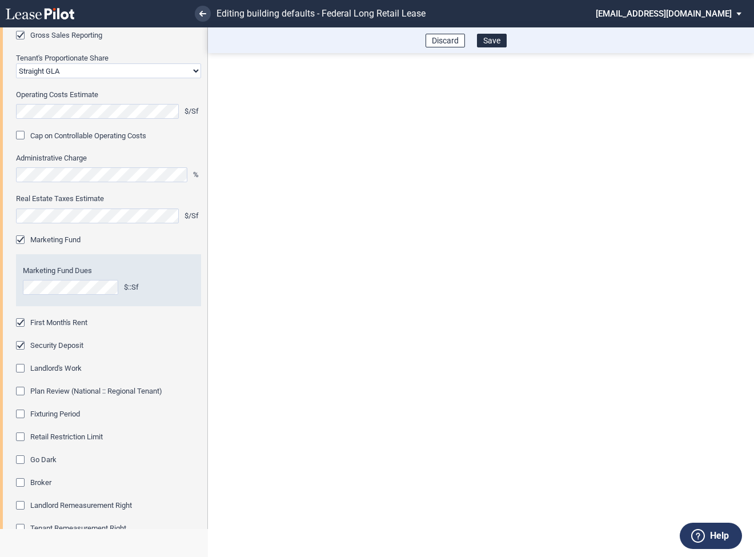
scroll to position [420, 0]
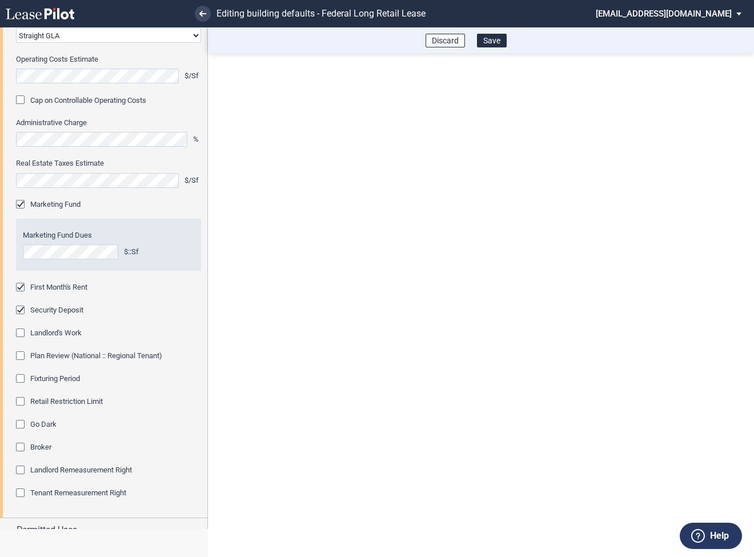
click at [22, 377] on div "Fixturing Period" at bounding box center [21, 379] width 11 height 11
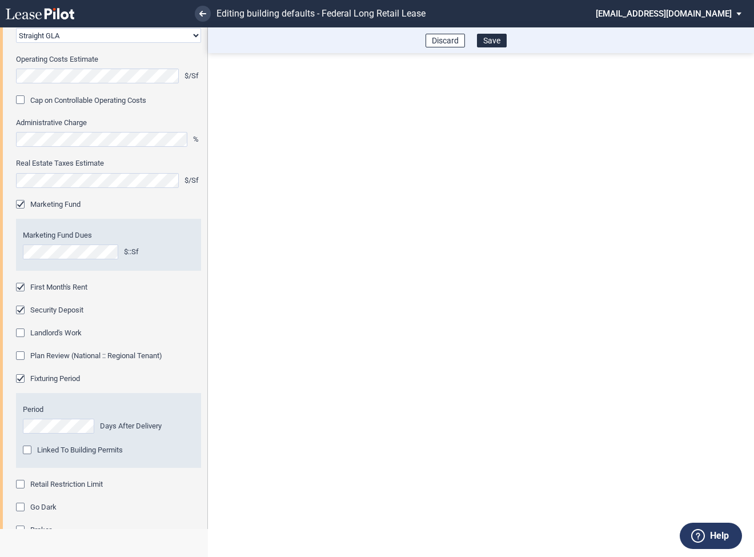
click at [21, 480] on div "Retail Restriction Limit" at bounding box center [21, 485] width 11 height 11
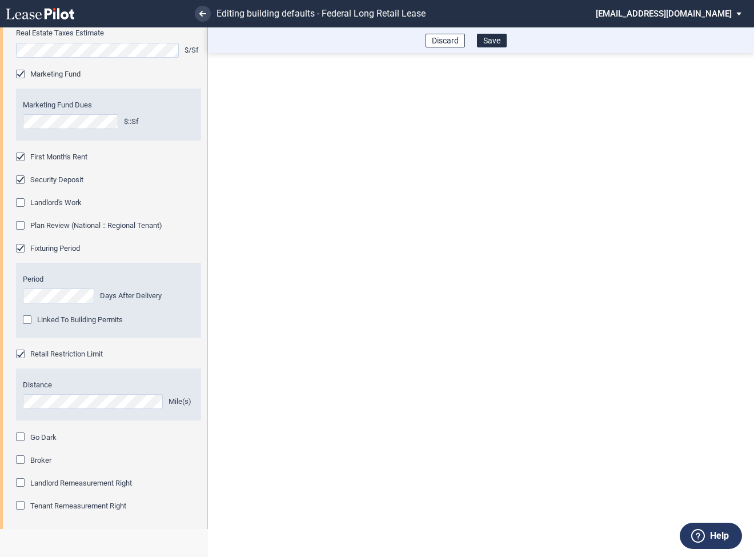
scroll to position [602, 0]
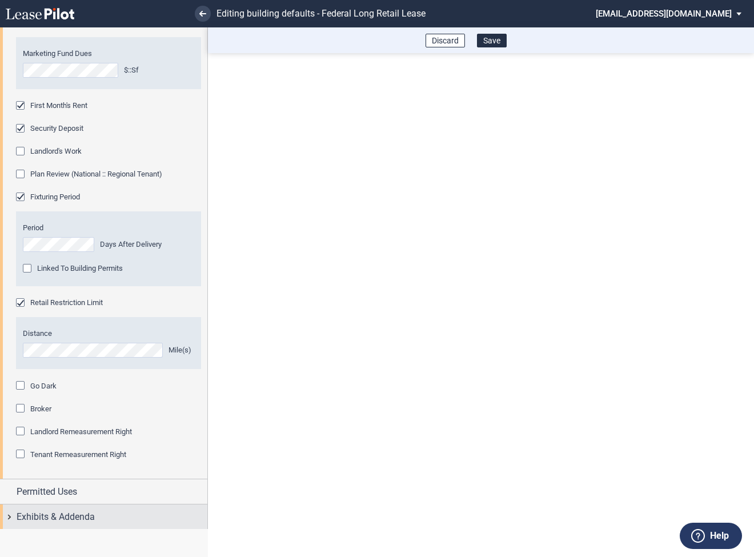
click at [11, 511] on div "Exhibits & Addenda" at bounding box center [103, 516] width 207 height 25
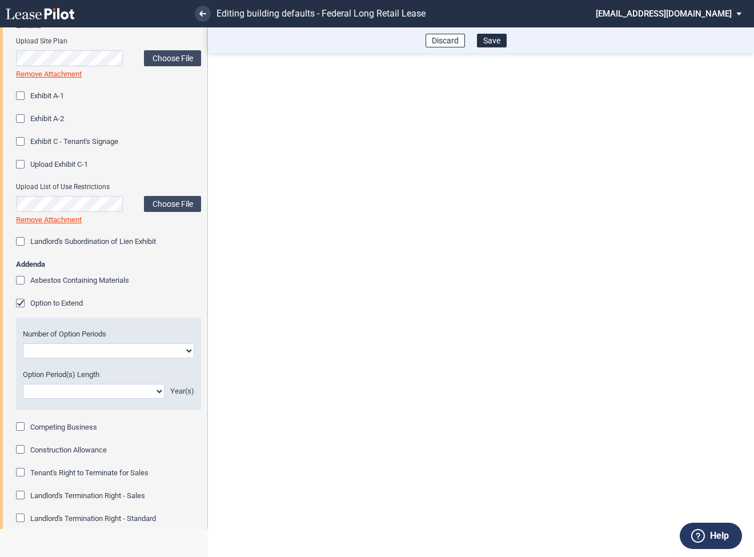
scroll to position [1129, 0]
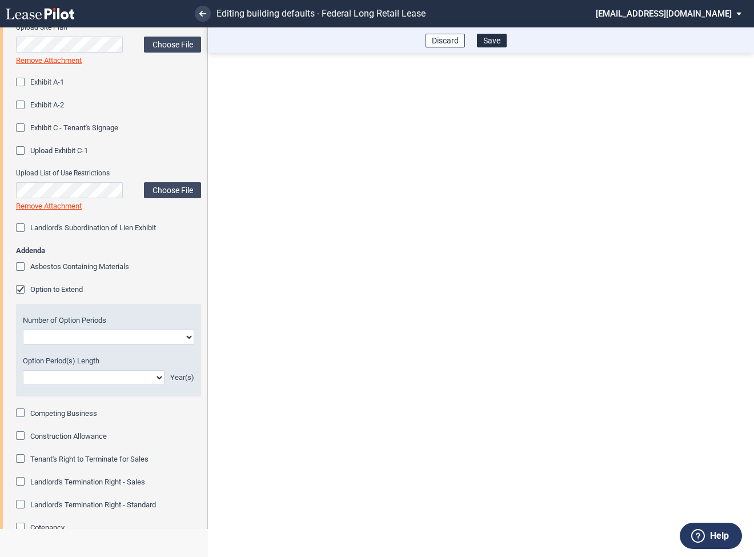
click at [19, 287] on div "Option to Extend" at bounding box center [21, 290] width 11 height 11
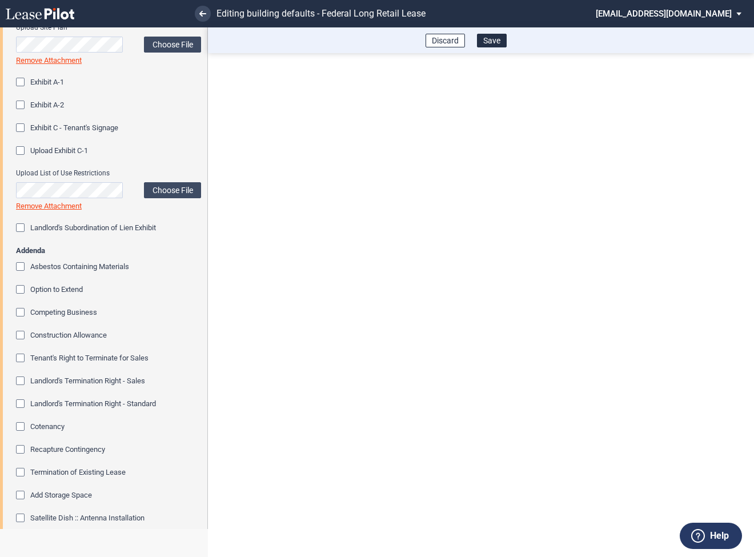
scroll to position [1181, 0]
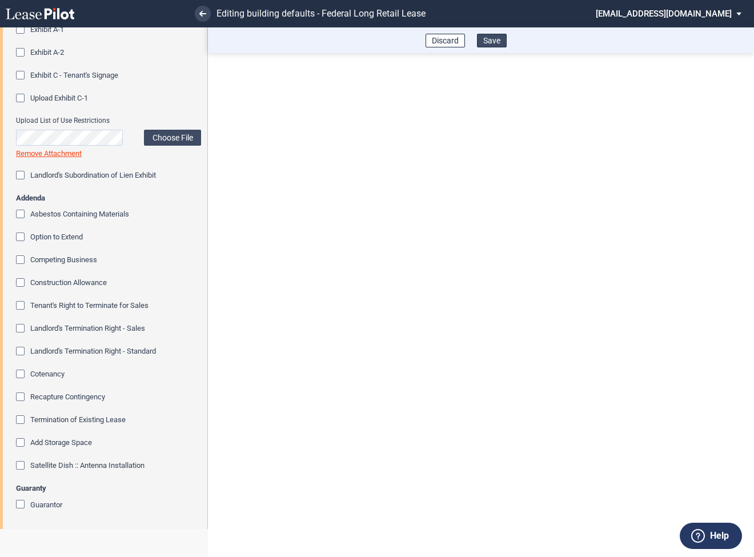
click at [499, 43] on button "Save" at bounding box center [492, 41] width 30 height 14
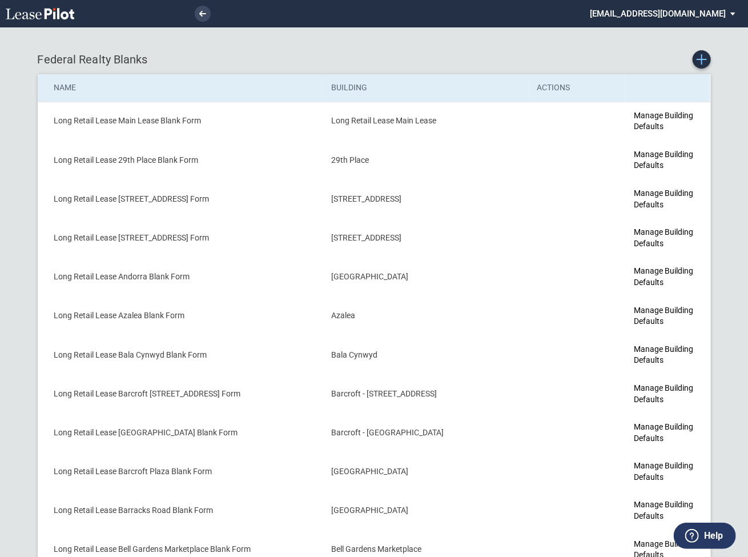
click at [704, 61] on icon "Create new Blank Form" at bounding box center [702, 59] width 10 height 10
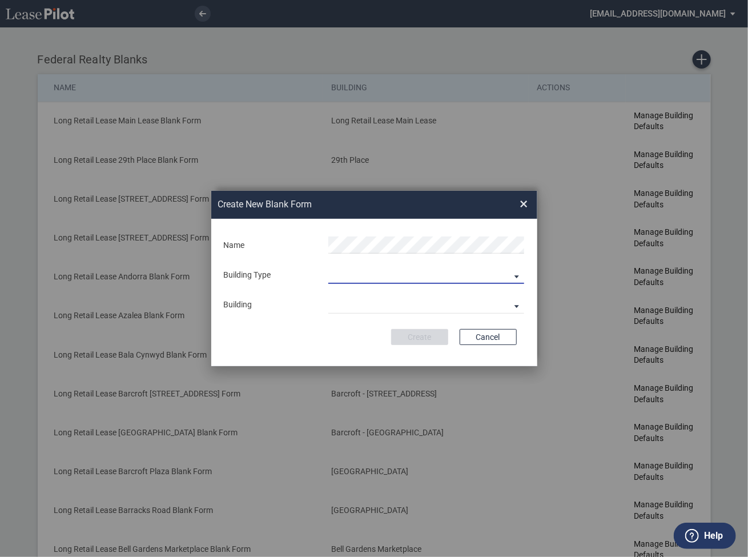
click at [429, 278] on md-select "Building Predefined Empty Building New Empty Building" at bounding box center [426, 275] width 196 height 17
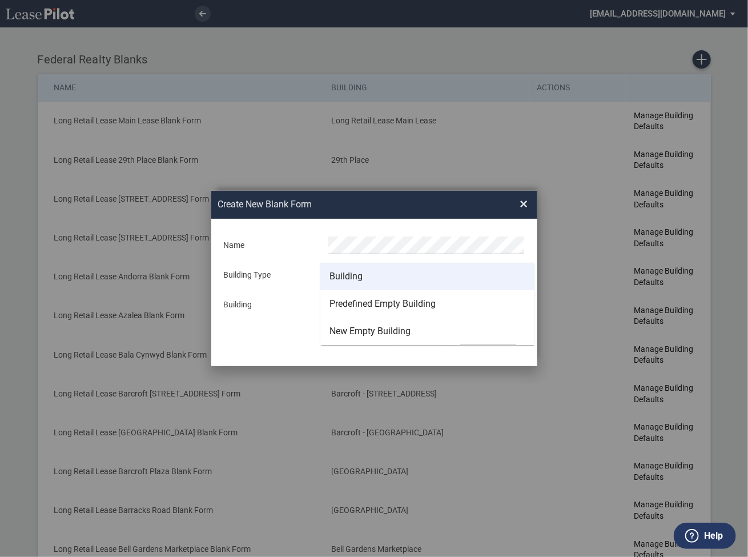
click at [364, 276] on md-option "Building" at bounding box center [427, 276] width 214 height 27
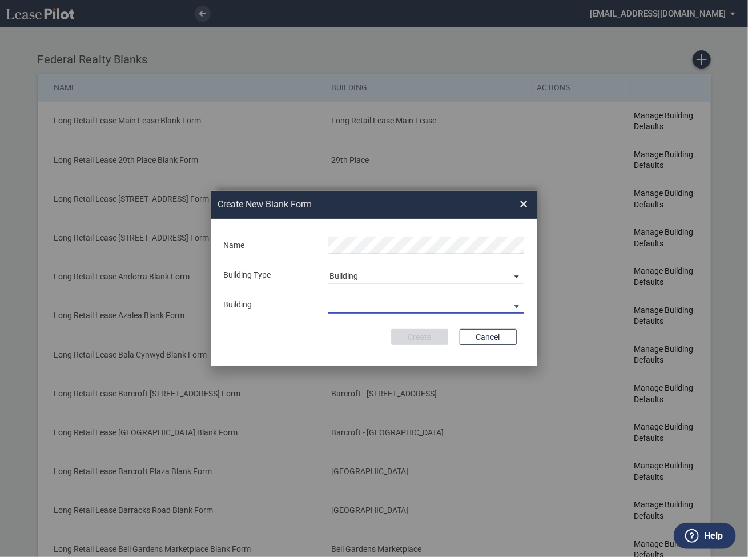
click at [362, 304] on md-select "29th Place 6464 Lincolnia Avenue 7770 Richmond Highway Andorra Azalea Bala Cynw…" at bounding box center [426, 304] width 196 height 17
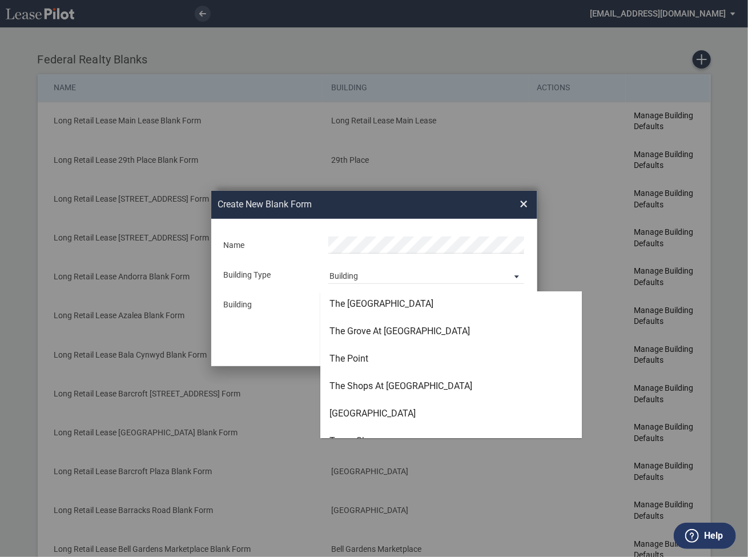
scroll to position [3167, 0]
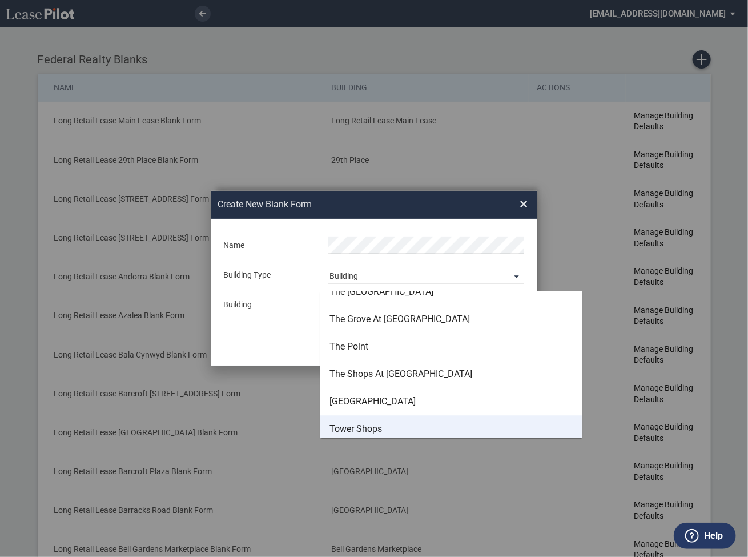
click at [360, 429] on div "Tower Shops" at bounding box center [356, 429] width 53 height 13
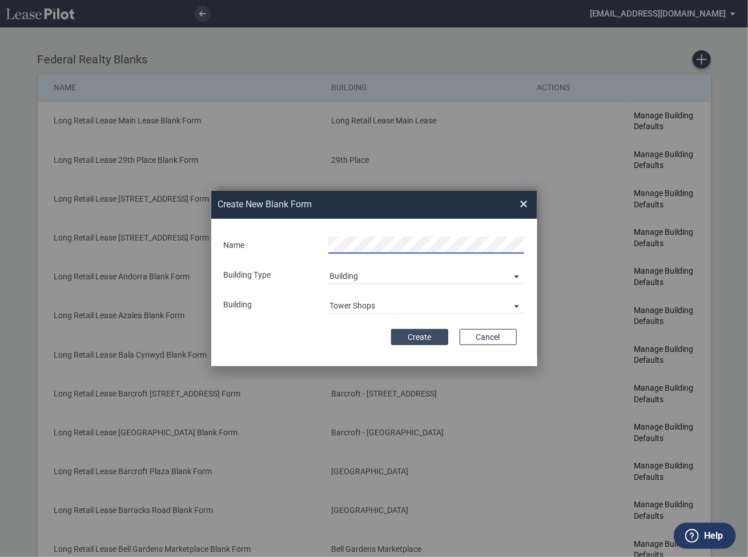
click at [429, 339] on button "Create" at bounding box center [419, 337] width 57 height 16
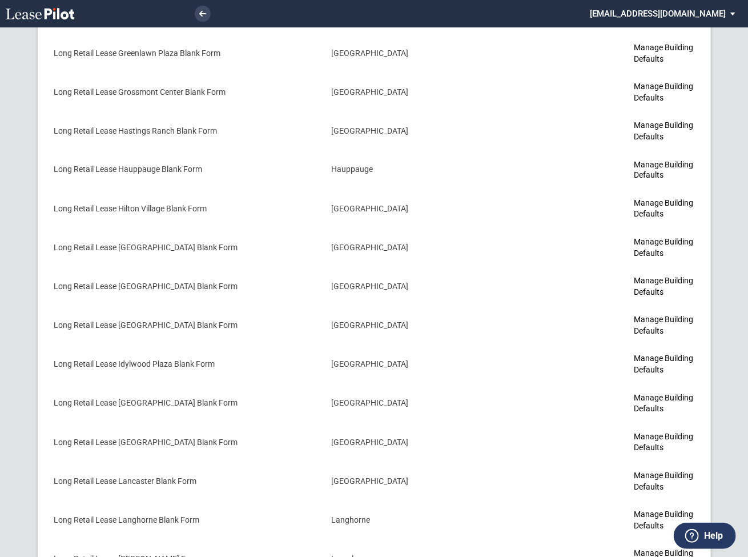
scroll to position [3429, 0]
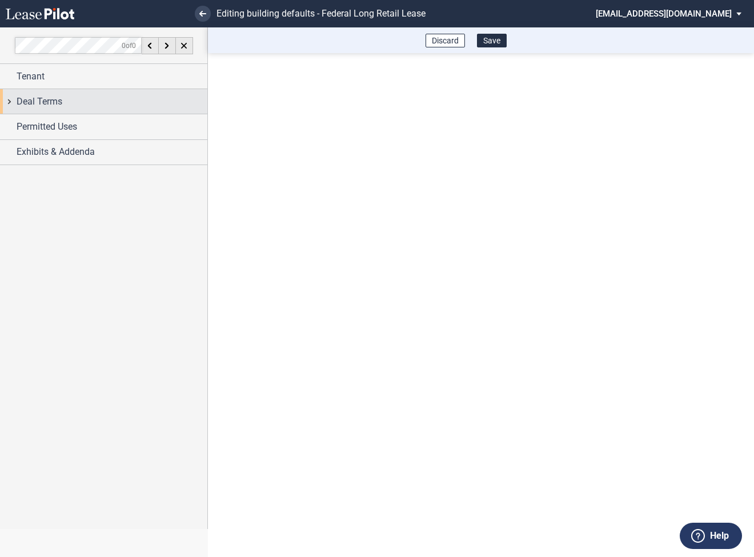
click at [9, 100] on div "Deal Terms" at bounding box center [103, 101] width 207 height 25
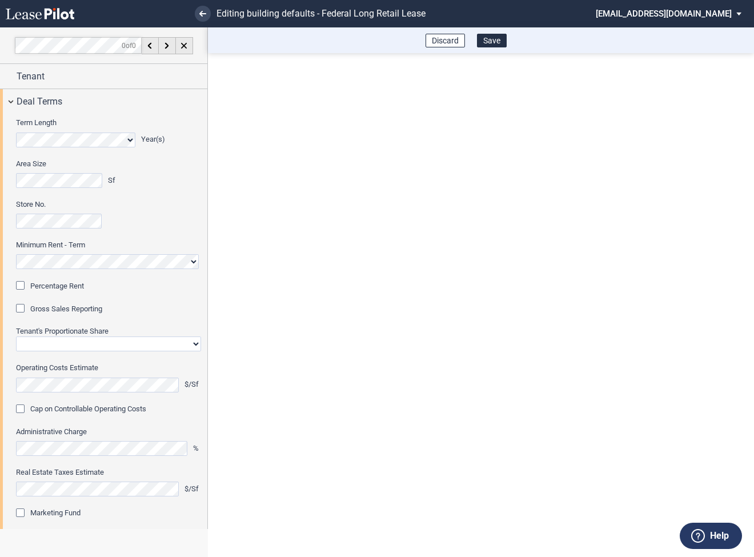
click at [25, 282] on div "Percentage Rent" at bounding box center [21, 286] width 11 height 11
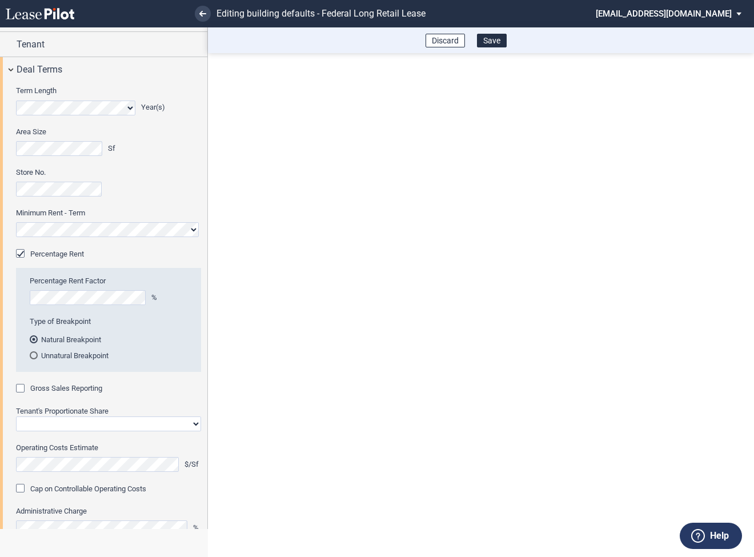
scroll to position [69, 0]
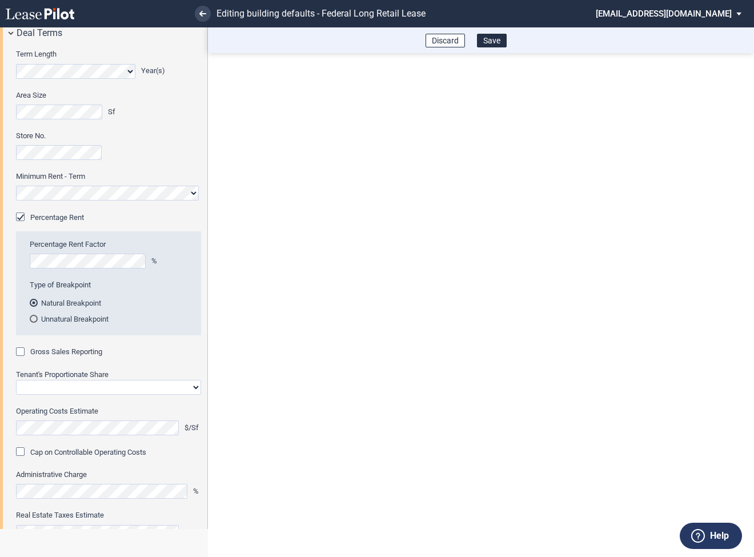
click at [19, 351] on div "Gross Sales Reporting" at bounding box center [21, 352] width 11 height 11
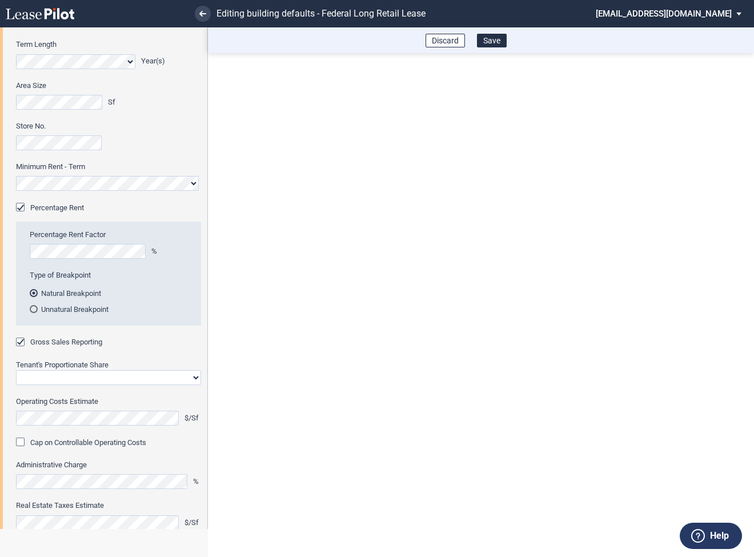
click at [57, 374] on select "Straight GLA Net Major" at bounding box center [108, 377] width 185 height 15
select select "straight GLA"
click at [16, 370] on select "Straight GLA Net Major" at bounding box center [108, 377] width 185 height 15
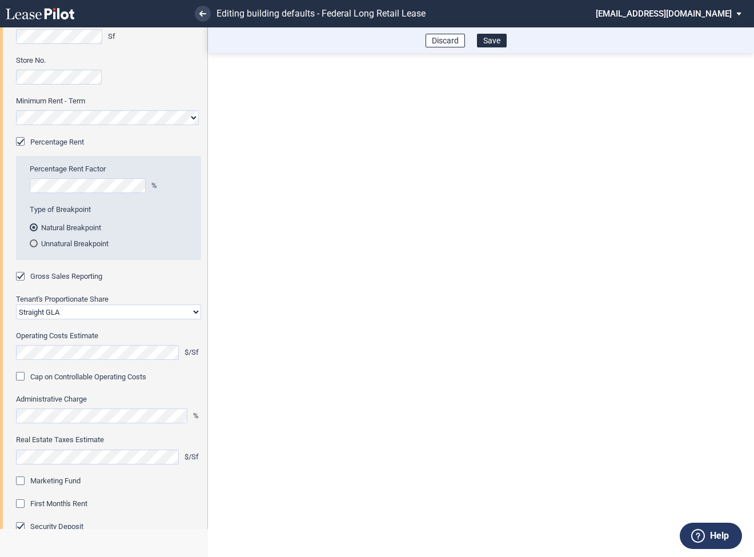
scroll to position [149, 0]
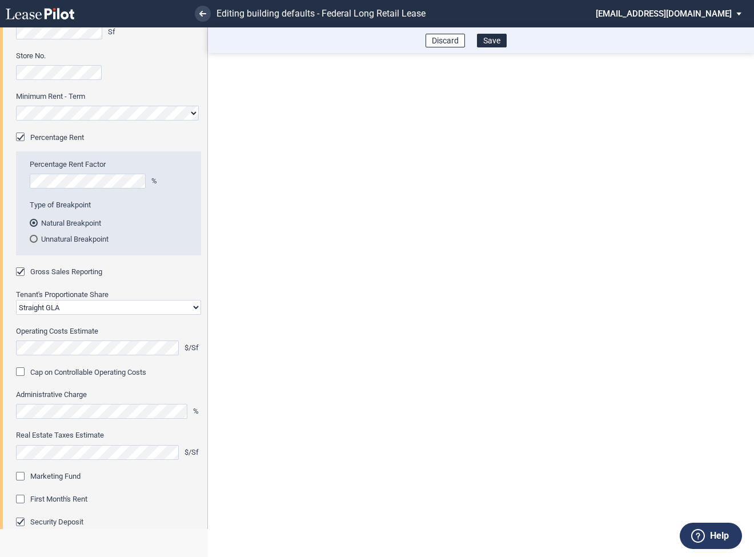
click at [25, 472] on div "Marketing Fund" at bounding box center [21, 477] width 11 height 11
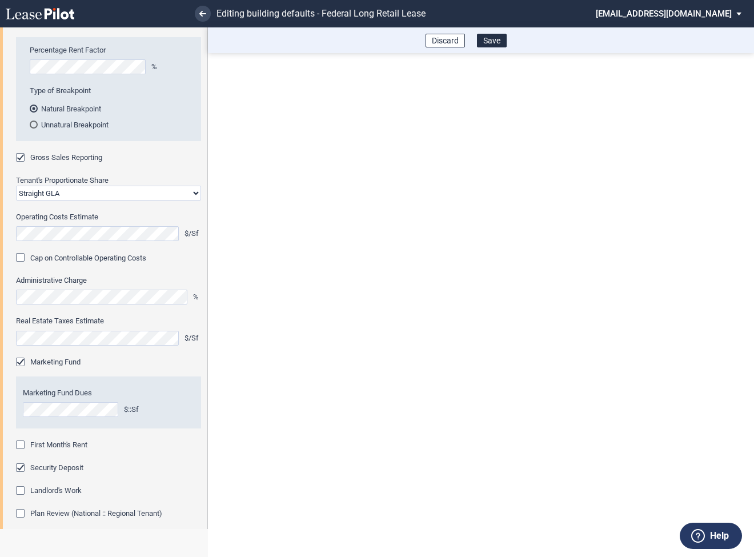
scroll to position [276, 0]
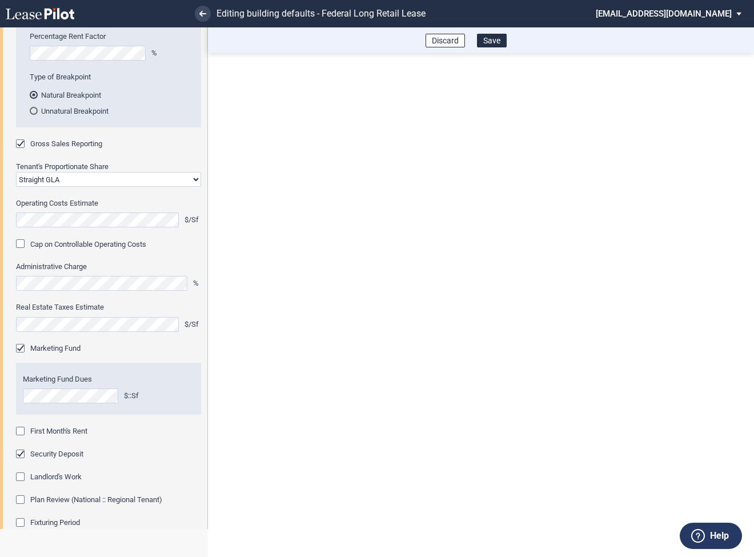
click at [23, 432] on div "First Month's Rent" at bounding box center [21, 432] width 11 height 11
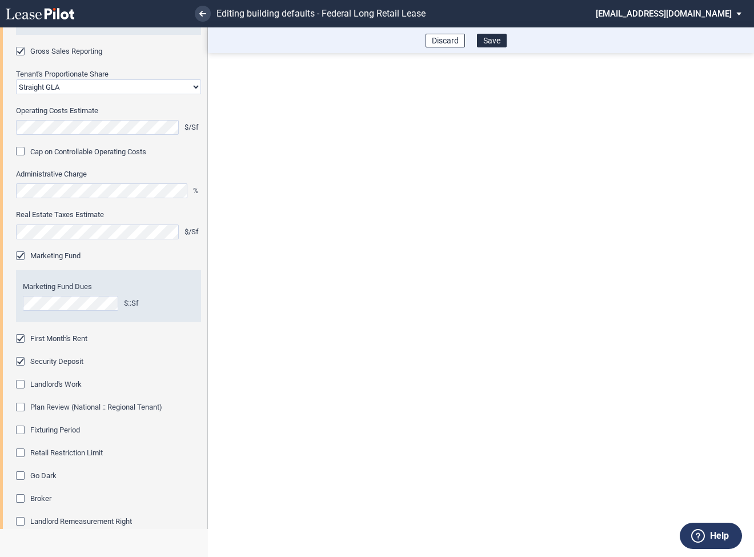
click at [23, 428] on div "Fixturing Period" at bounding box center [21, 431] width 11 height 11
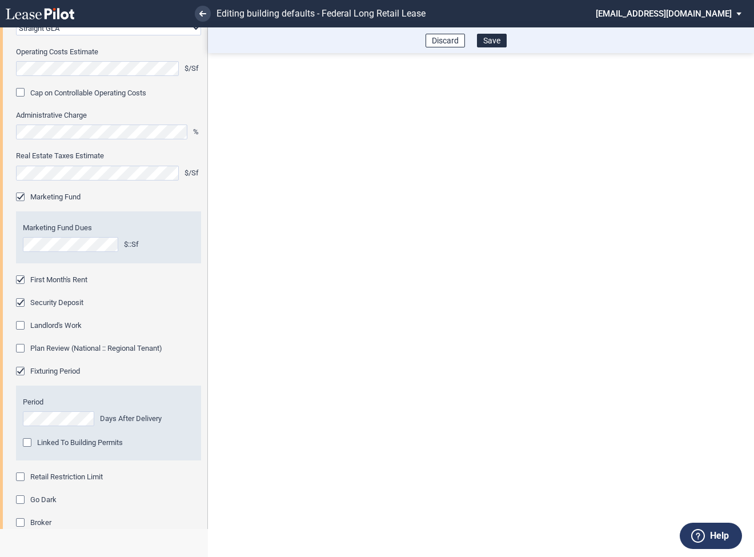
scroll to position [434, 0]
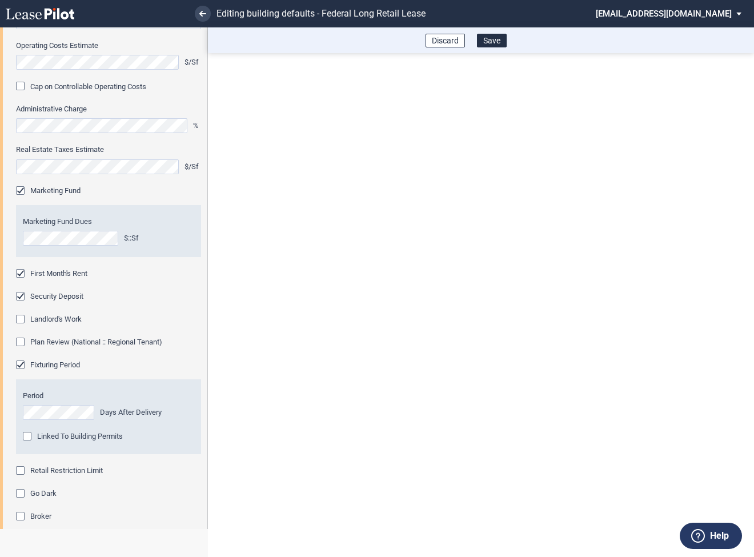
click at [22, 471] on div "Retail Restriction Limit" at bounding box center [21, 471] width 11 height 11
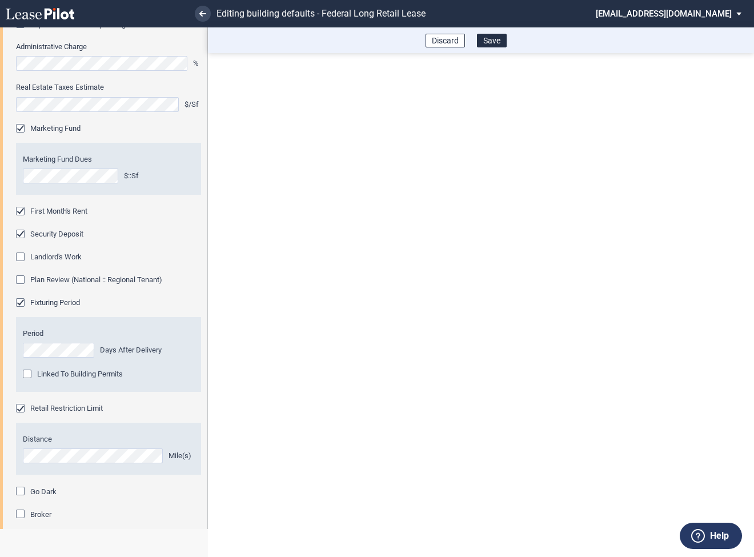
scroll to position [602, 0]
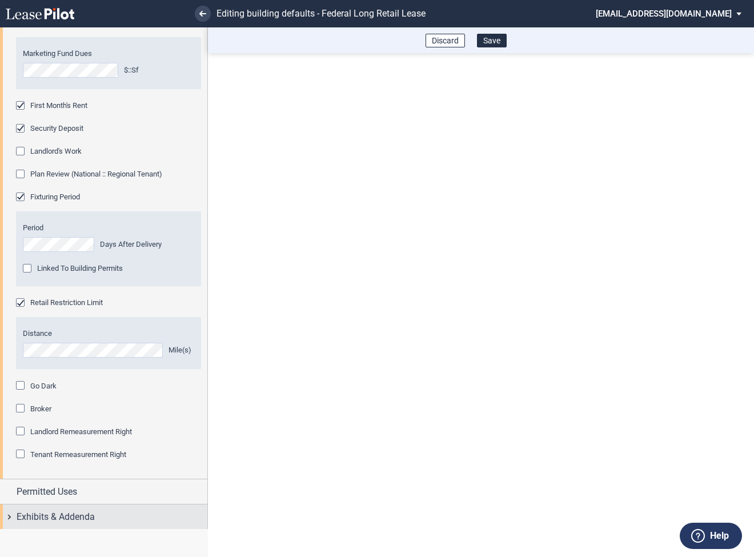
click at [7, 516] on div "Exhibits & Addenda" at bounding box center [103, 516] width 207 height 25
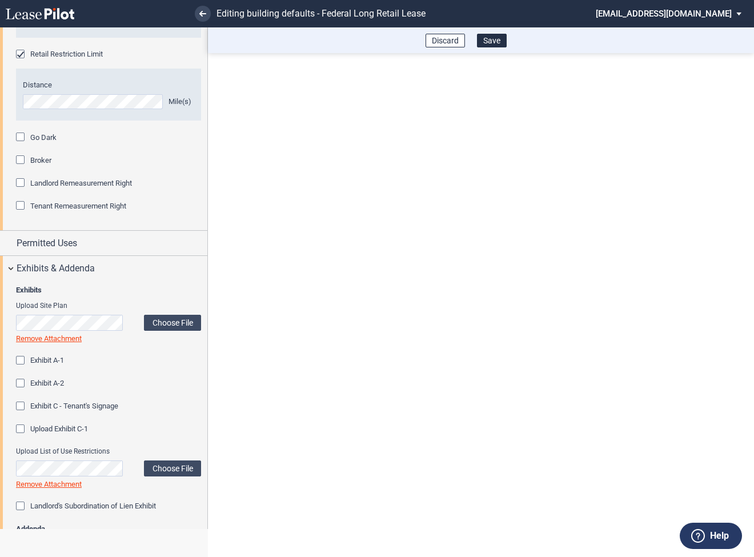
scroll to position [1131, 0]
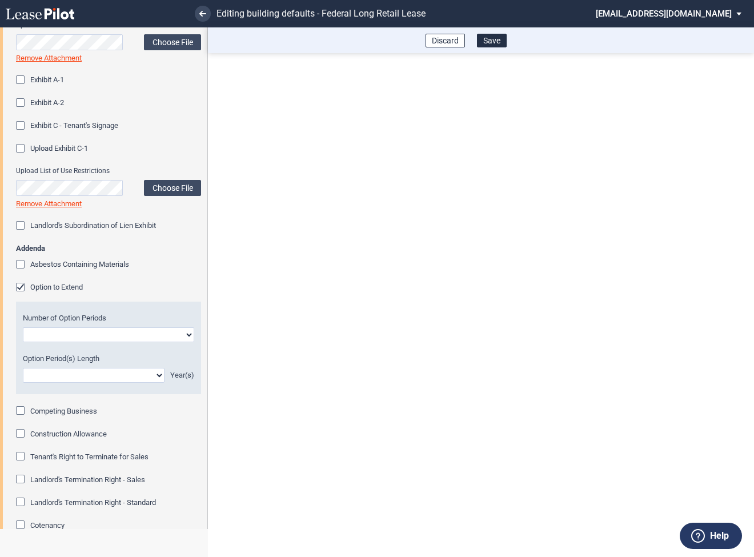
click at [23, 285] on div "Option to Extend" at bounding box center [21, 288] width 11 height 11
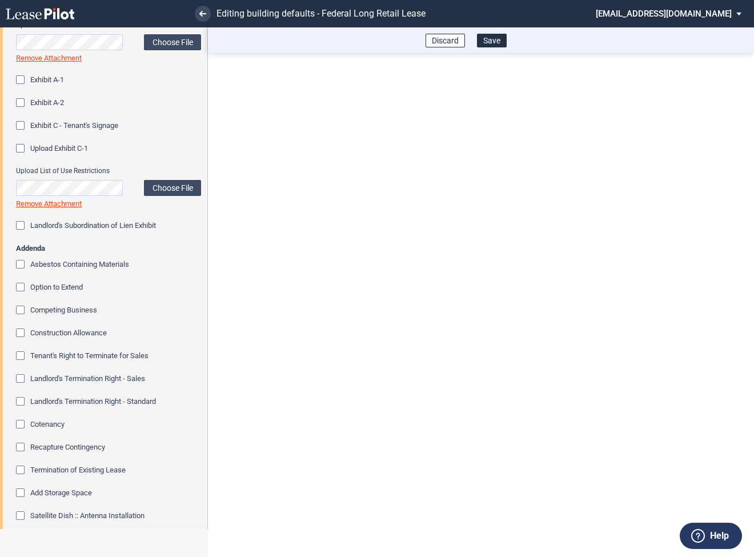
scroll to position [1181, 0]
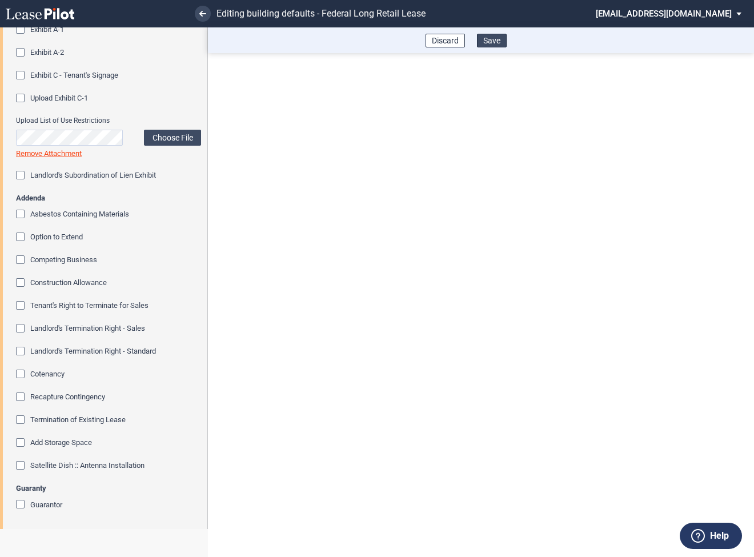
click at [493, 39] on button "Save" at bounding box center [492, 41] width 30 height 14
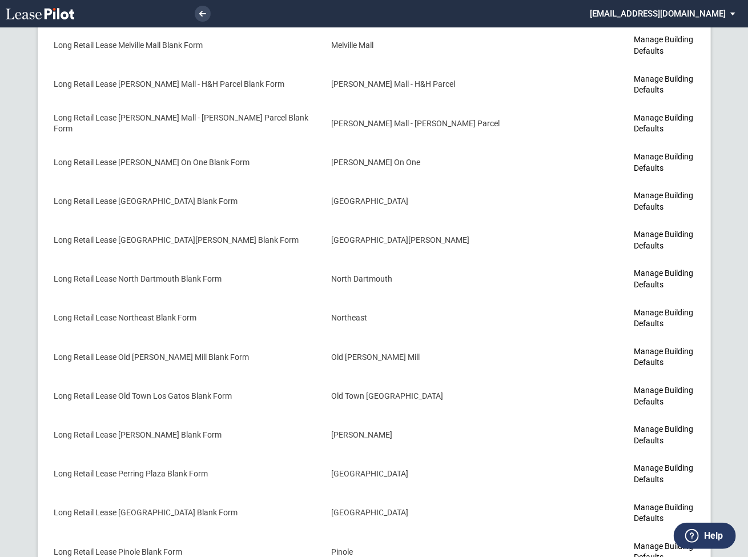
scroll to position [3429, 0]
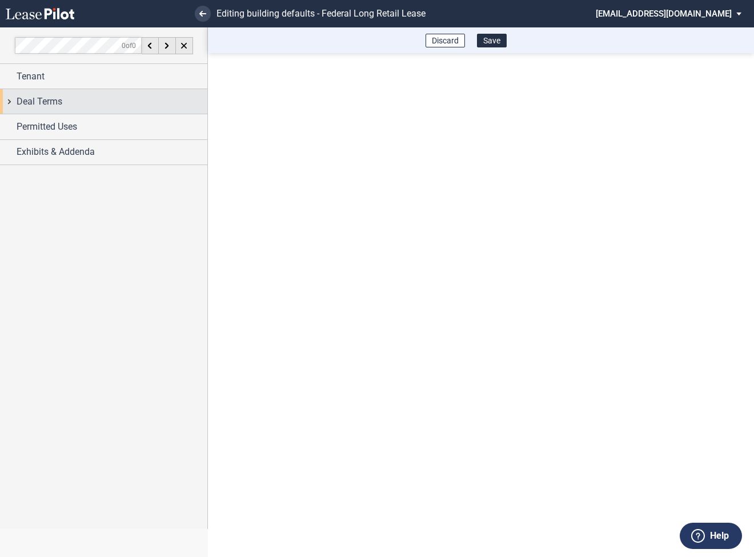
click at [11, 106] on div "Deal Terms" at bounding box center [103, 101] width 207 height 25
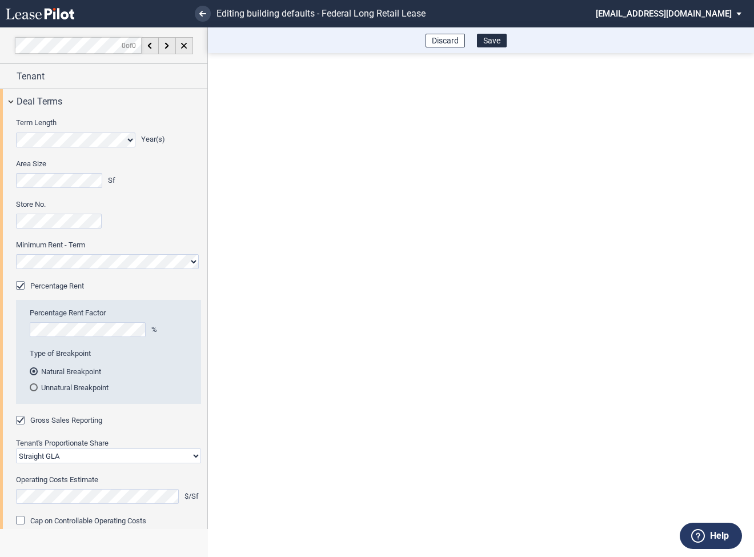
scroll to position [128, 0]
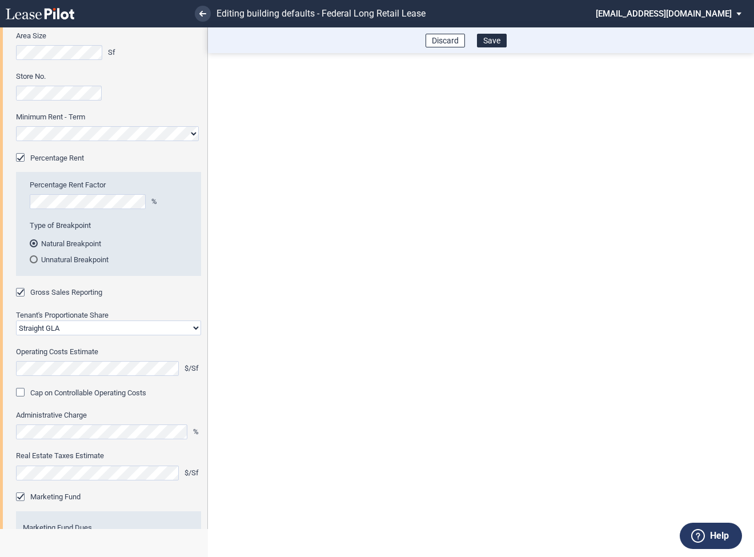
click at [652, 13] on md-select "sterling@leasepilot.co Super Admin Area Admin Area Settings Sign Out" at bounding box center [673, 13] width 157 height 26
click at [652, 29] on div "Super Admin Area" at bounding box center [677, 30] width 63 height 11
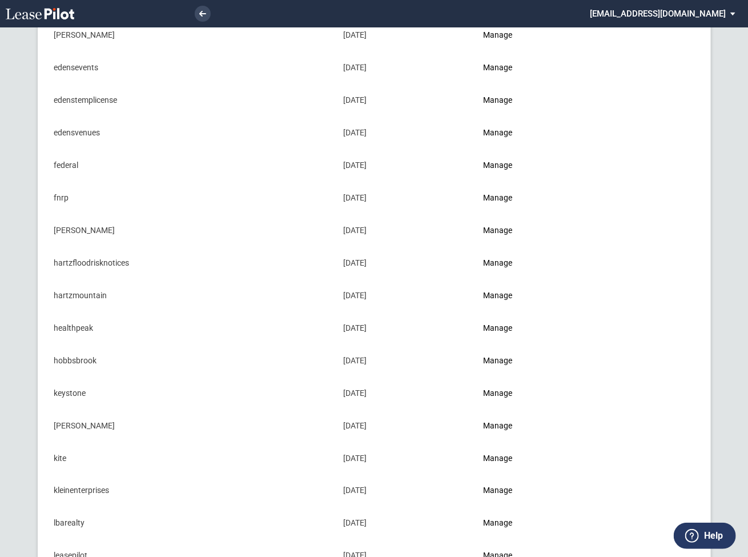
scroll to position [476, 0]
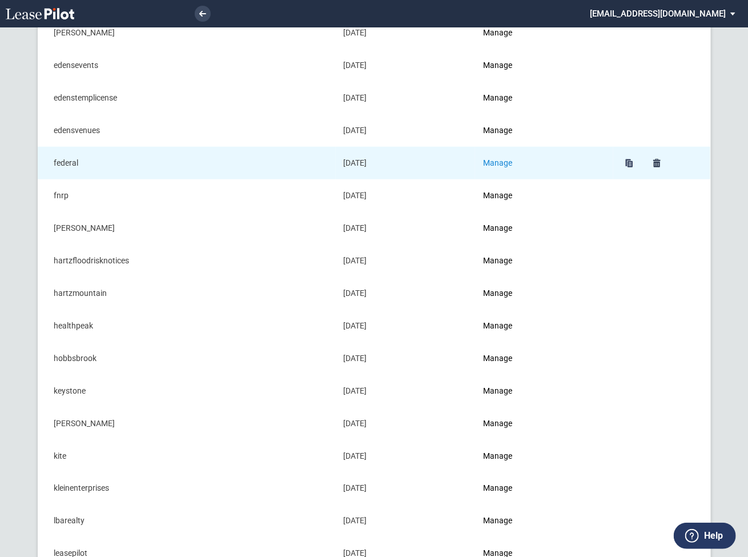
click at [493, 161] on link "Manage" at bounding box center [497, 162] width 29 height 9
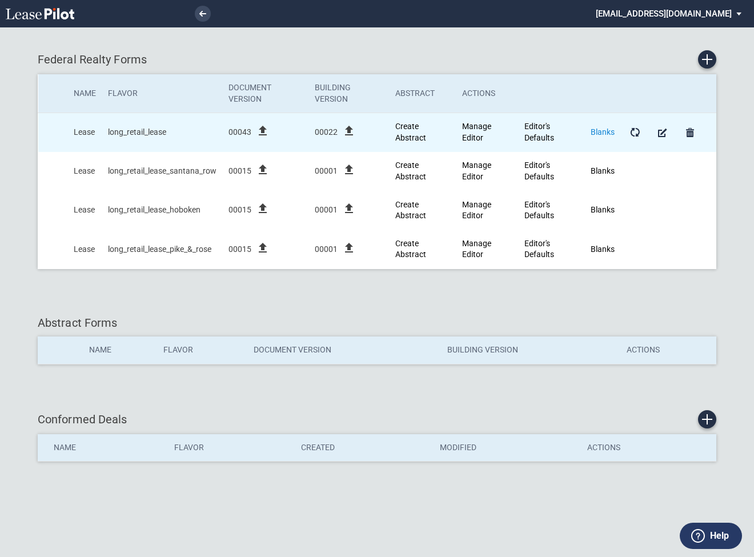
click at [601, 130] on link "Blanks" at bounding box center [603, 131] width 24 height 9
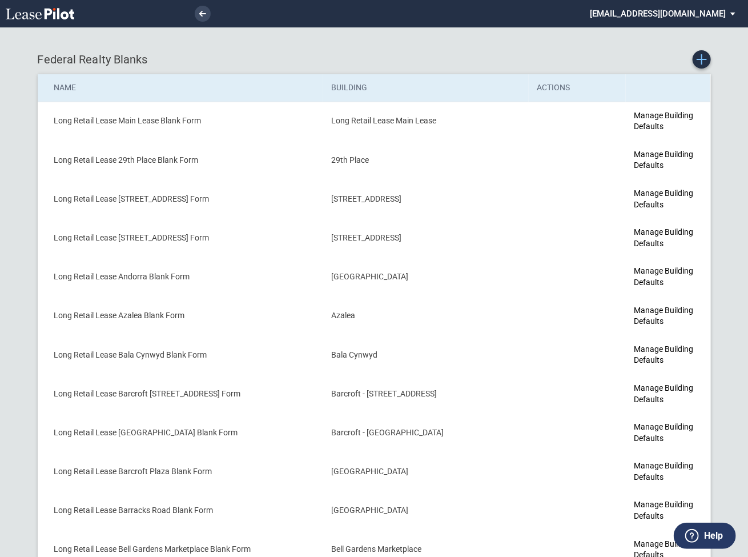
click at [702, 62] on use "Create new Blank Form" at bounding box center [702, 59] width 10 height 10
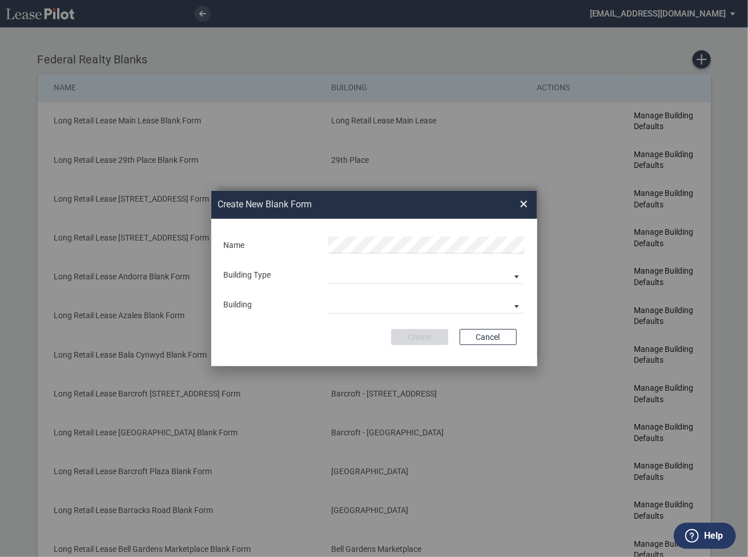
click at [324, 272] on div "Building Predefined Empty Building New Empty Building" at bounding box center [427, 275] width 210 height 17
click at [344, 279] on md-select "Building Predefined Empty Building New Empty Building" at bounding box center [426, 275] width 196 height 17
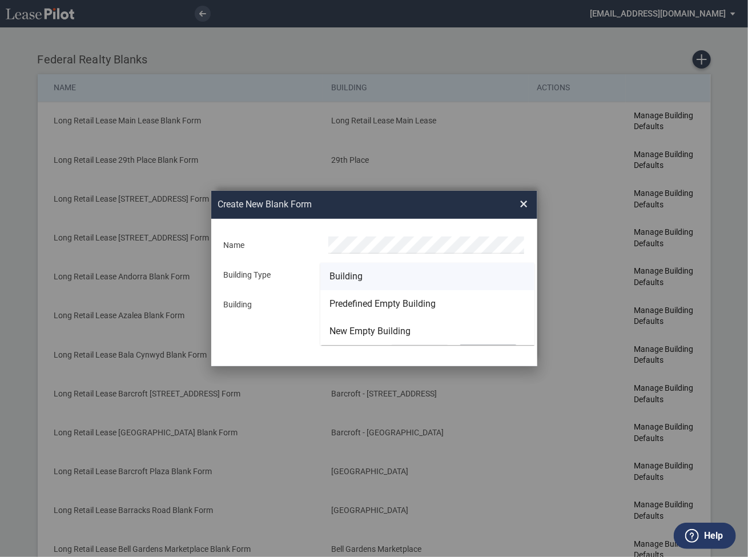
click at [344, 279] on div "Building" at bounding box center [346, 276] width 33 height 13
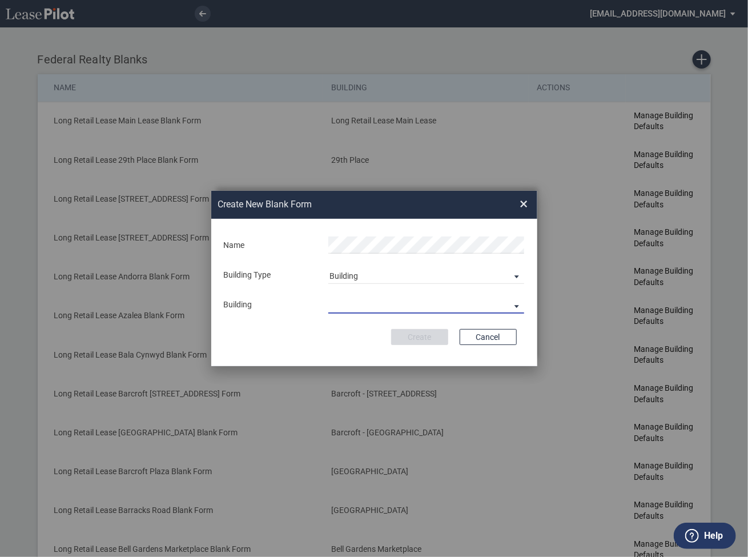
click at [344, 304] on md-select "29th Place 6464 Lincolnia Avenue 7770 Richmond Highway Andorra Azalea Bala Cynw…" at bounding box center [426, 304] width 196 height 17
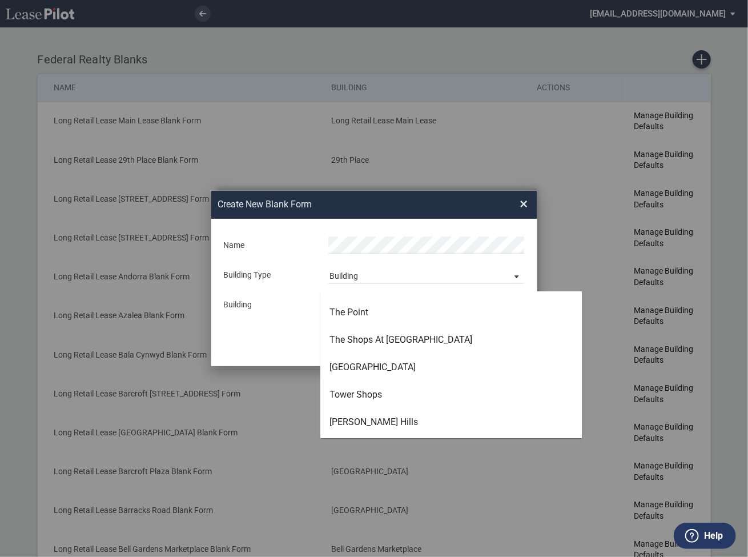
scroll to position [3201, 0]
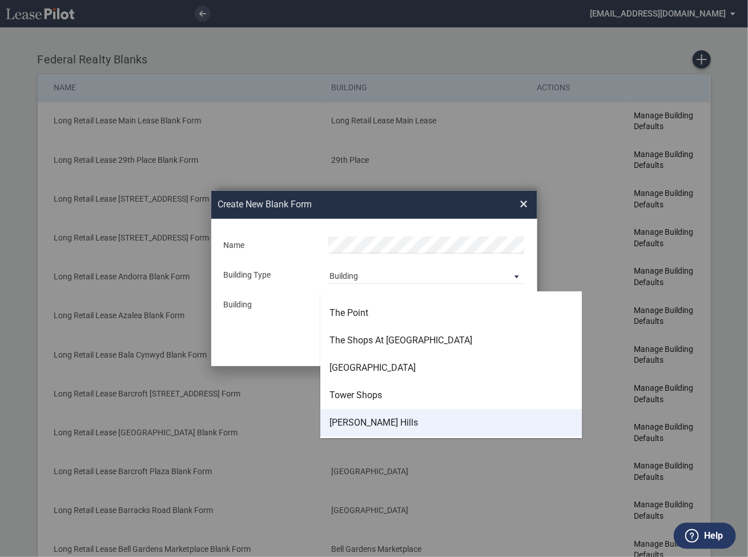
click at [355, 420] on div "[PERSON_NAME] Hills" at bounding box center [374, 422] width 89 height 13
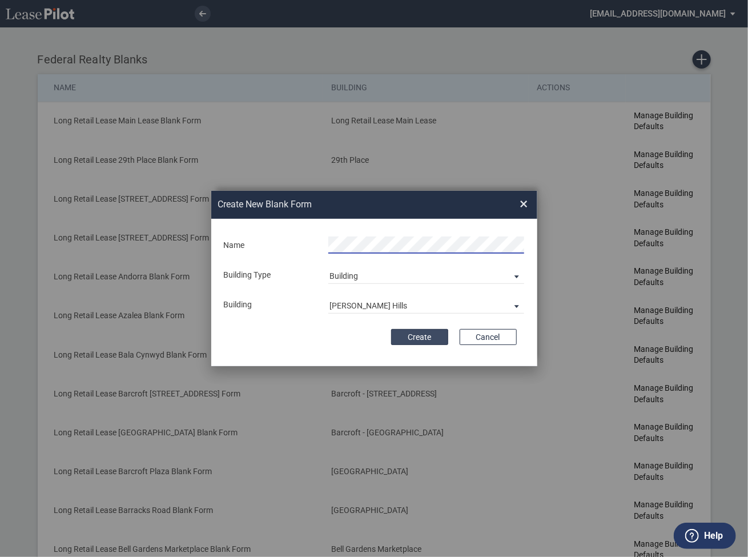
click at [429, 341] on button "Create" at bounding box center [419, 337] width 57 height 16
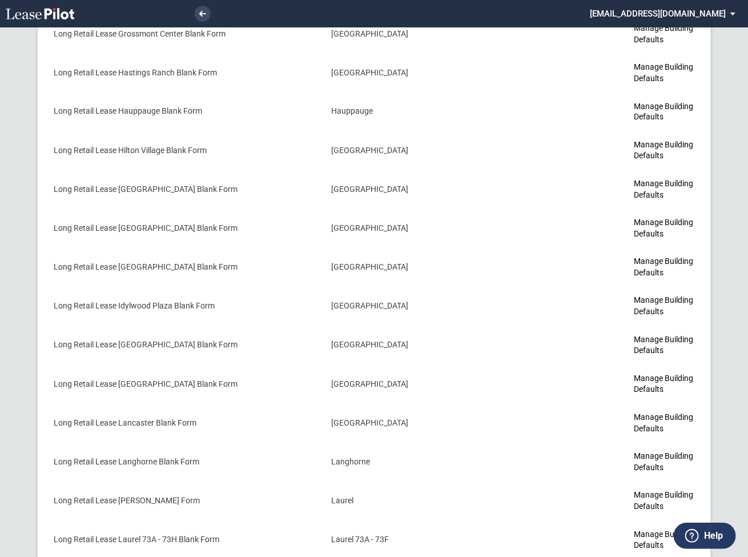
scroll to position [3461, 0]
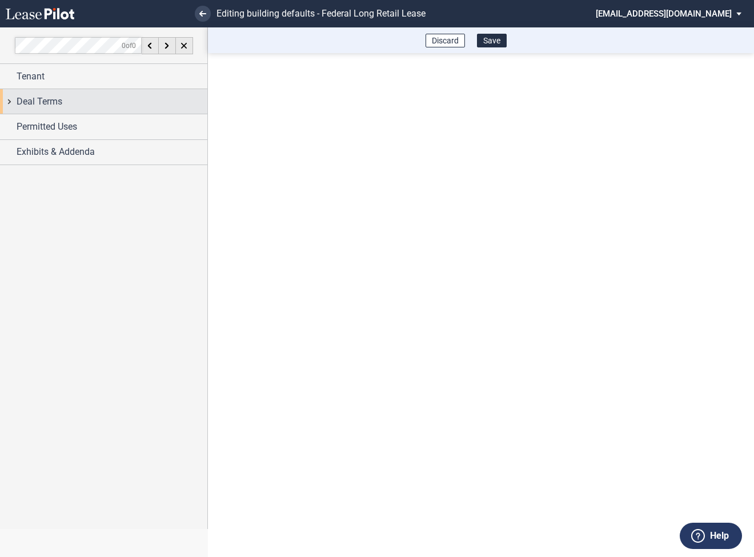
click at [14, 105] on div "Deal Terms" at bounding box center [103, 101] width 207 height 25
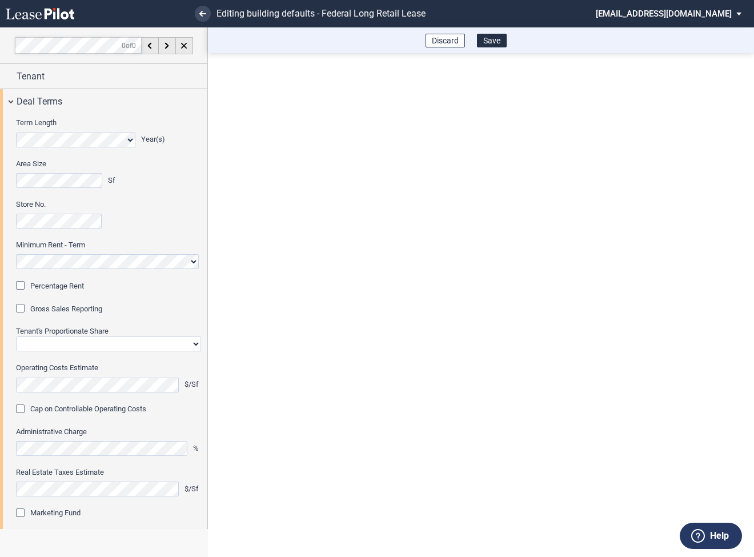
click at [21, 282] on div "Percentage Rent" at bounding box center [21, 286] width 11 height 11
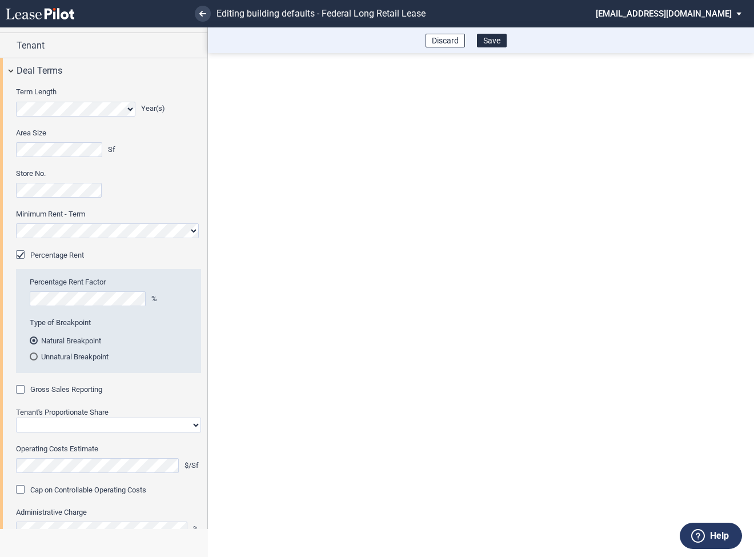
scroll to position [34, 0]
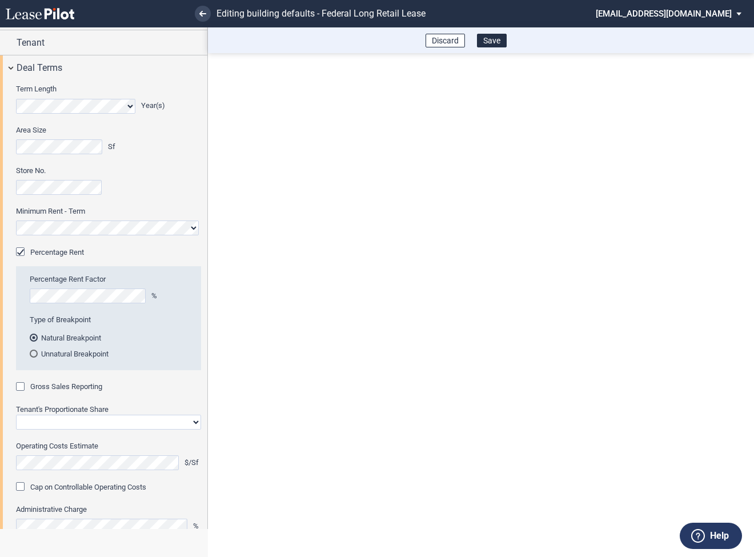
click at [21, 384] on div "Gross Sales Reporting" at bounding box center [21, 387] width 11 height 11
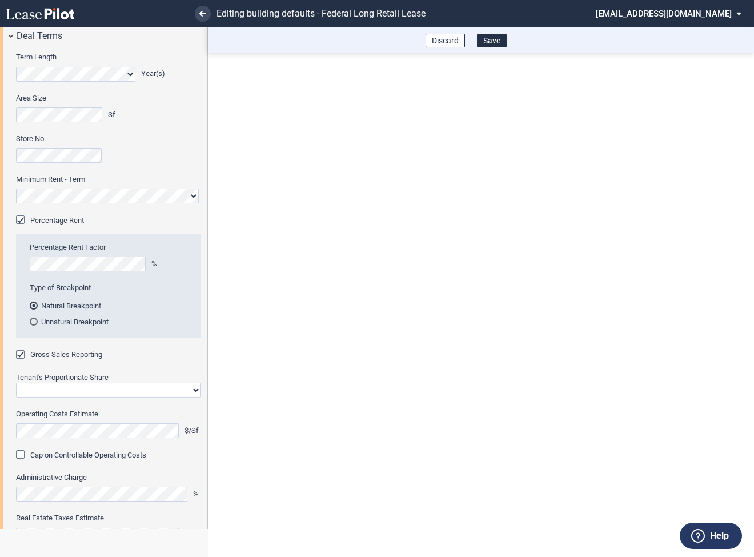
click at [35, 387] on select "Straight GLA Net Major" at bounding box center [108, 390] width 185 height 15
select select "straight GLA"
click at [16, 383] on select "Straight GLA Net Major" at bounding box center [108, 390] width 185 height 15
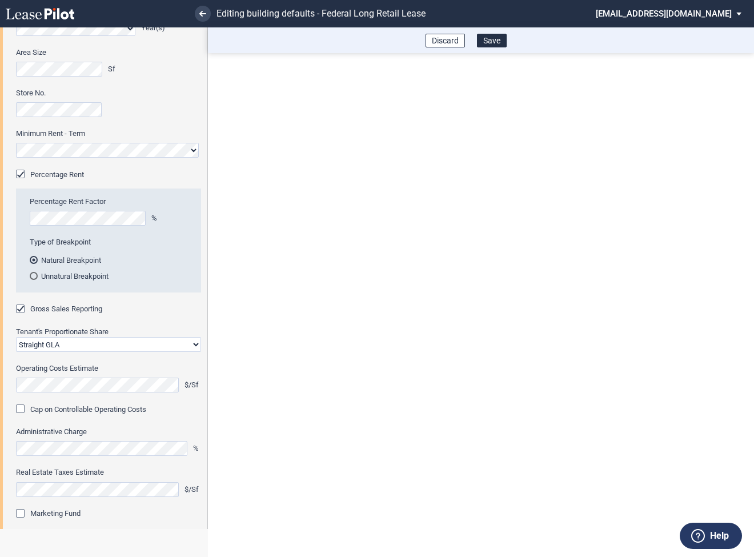
scroll to position [171, 0]
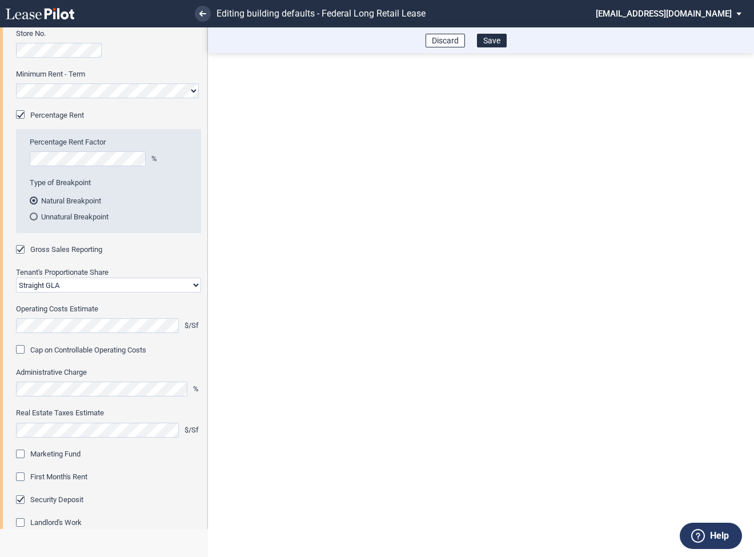
click at [18, 450] on div "Marketing Fund" at bounding box center [21, 455] width 11 height 11
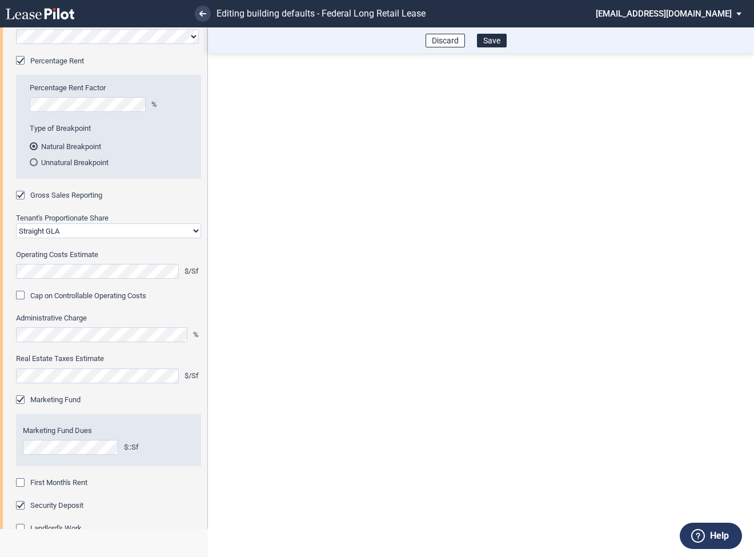
click at [21, 481] on div "First Month's Rent" at bounding box center [21, 483] width 11 height 11
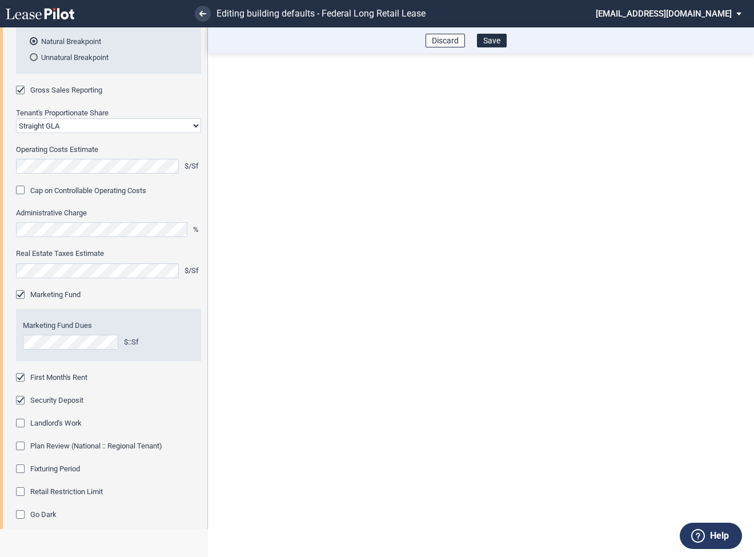
scroll to position [355, 0]
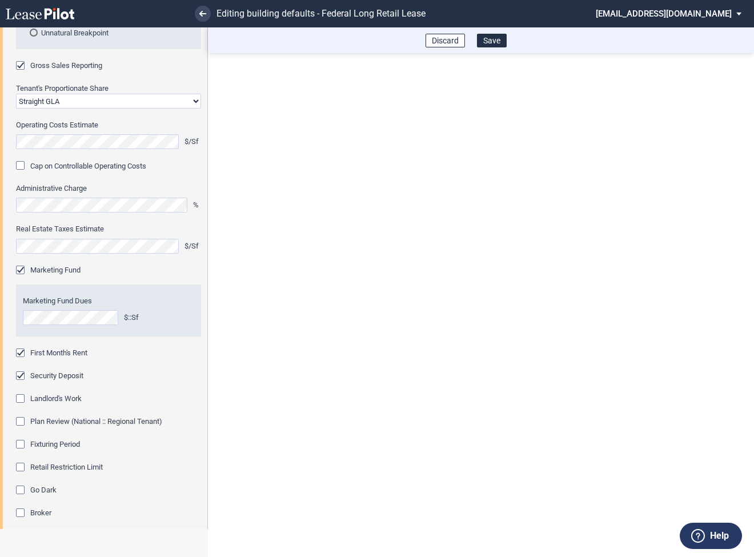
click at [26, 444] on div "Fixturing Period" at bounding box center [21, 445] width 11 height 11
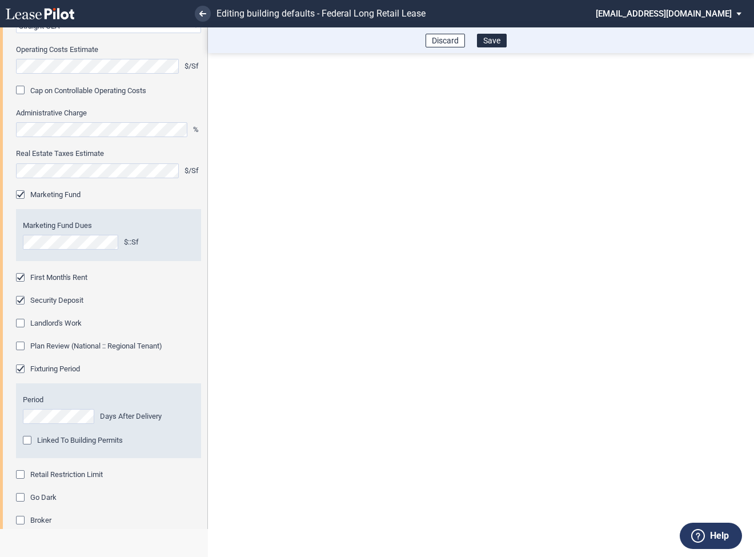
click at [22, 476] on div "Retail Restriction Limit" at bounding box center [21, 475] width 11 height 11
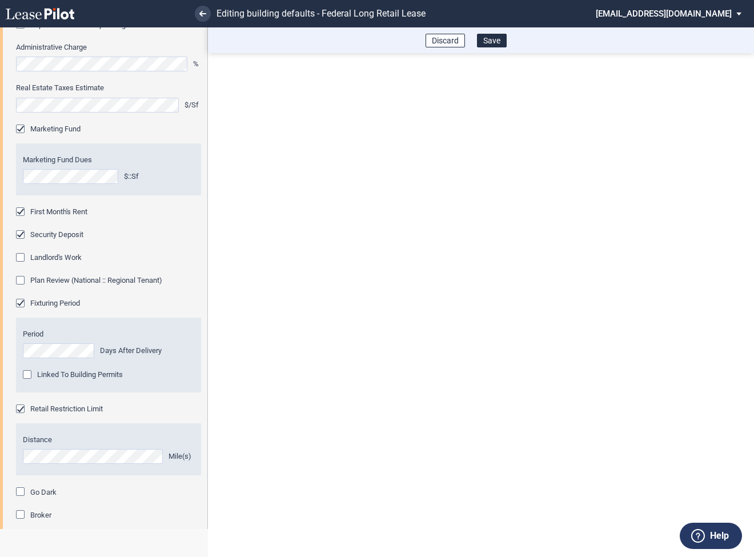
scroll to position [602, 0]
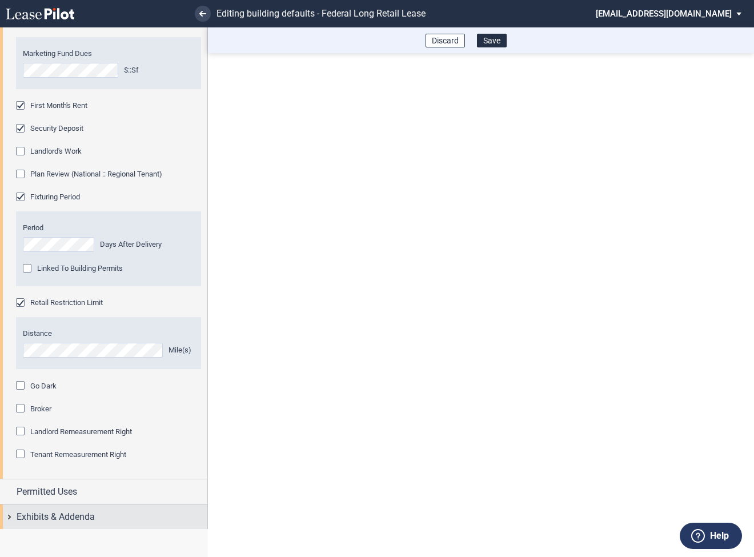
click at [10, 515] on div "Exhibits & Addenda" at bounding box center [103, 516] width 207 height 25
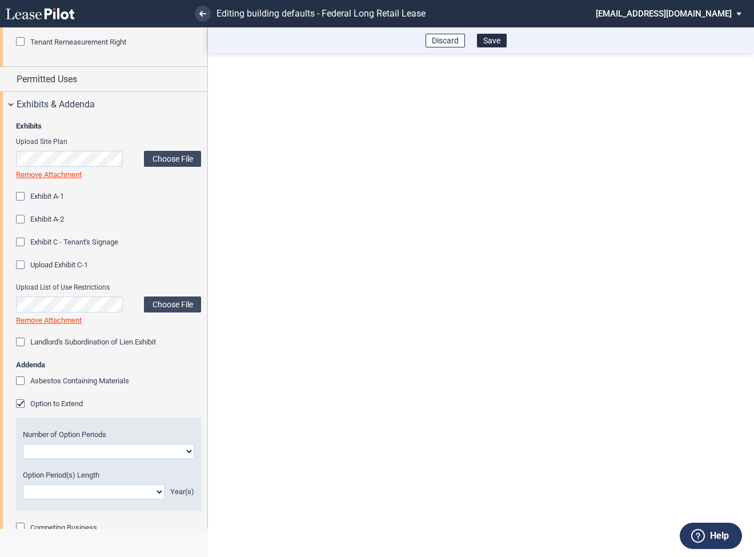
scroll to position [1015, 0]
click at [19, 403] on div "Option to Extend" at bounding box center [21, 404] width 11 height 11
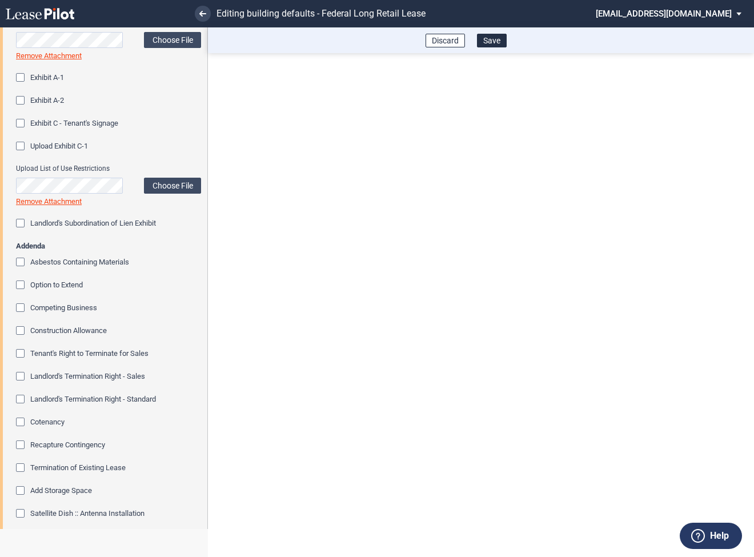
scroll to position [1181, 0]
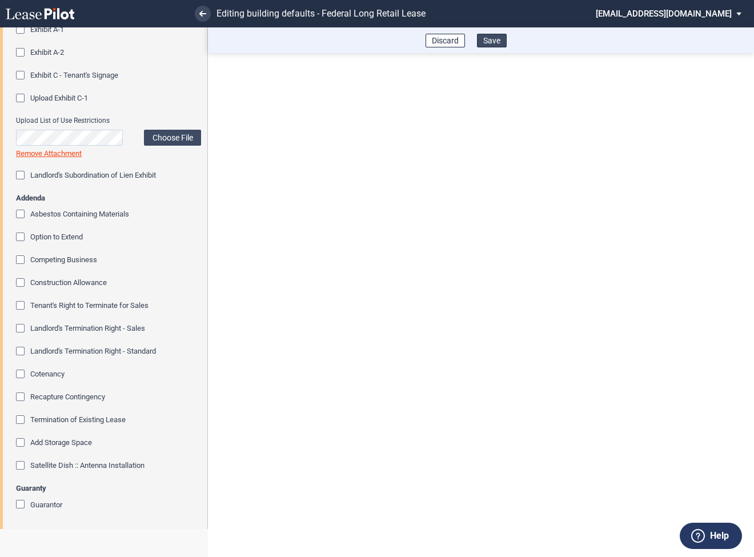
click at [490, 45] on button "Save" at bounding box center [492, 41] width 30 height 14
